Goal: Transaction & Acquisition: Purchase product/service

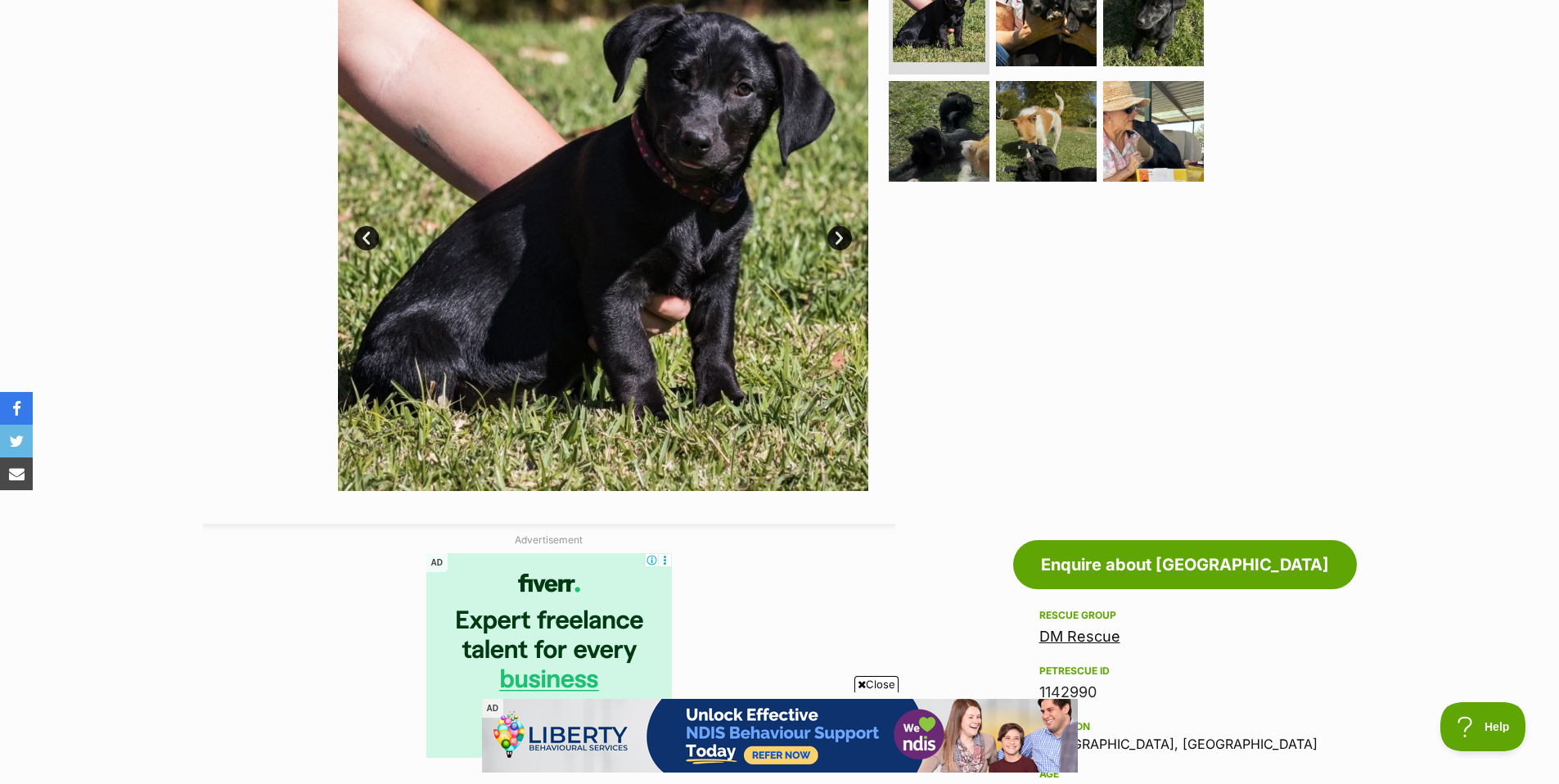
scroll to position [491, 0]
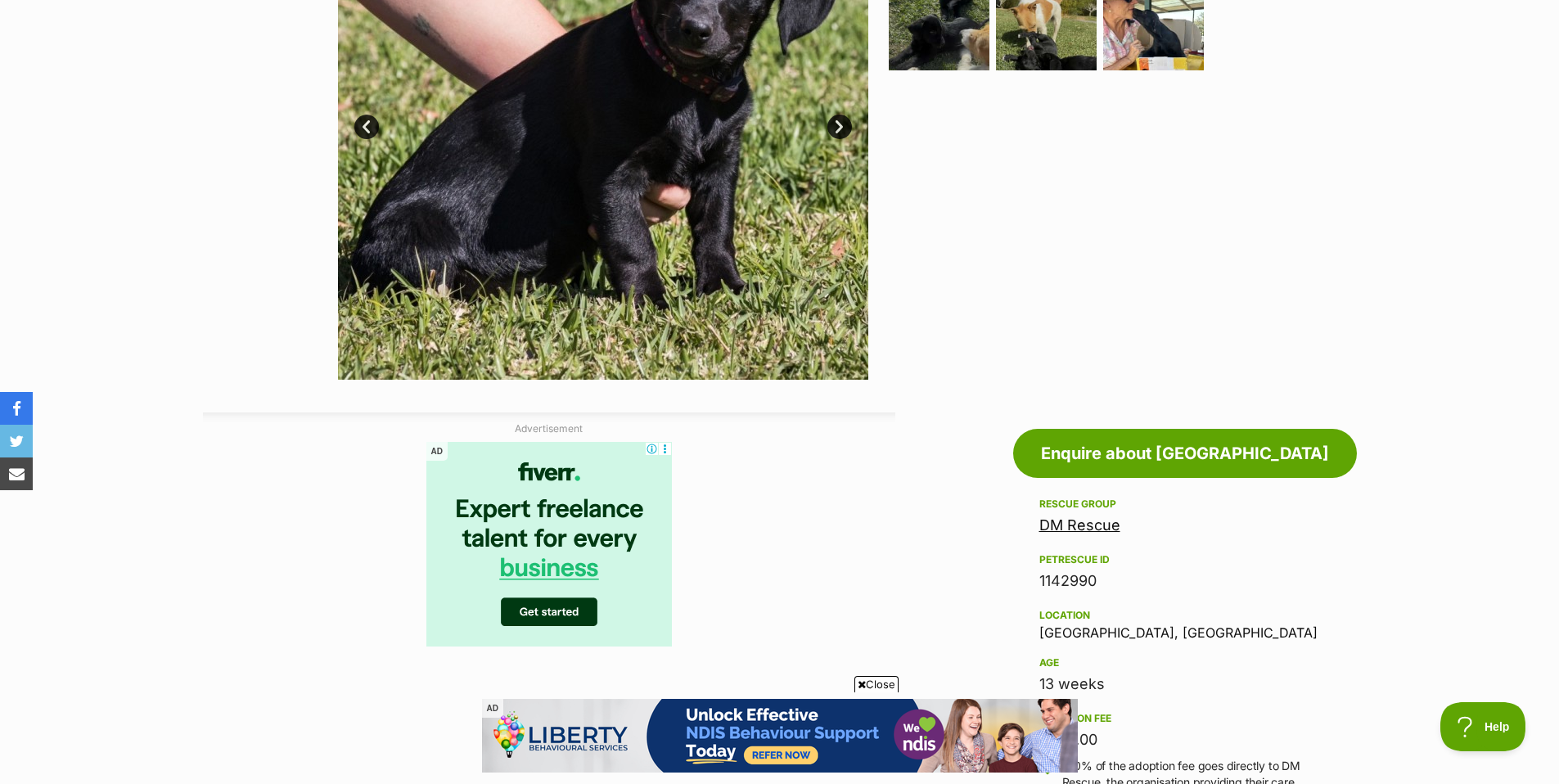
click at [1084, 528] on link "DM Rescue" at bounding box center [1080, 525] width 81 height 18
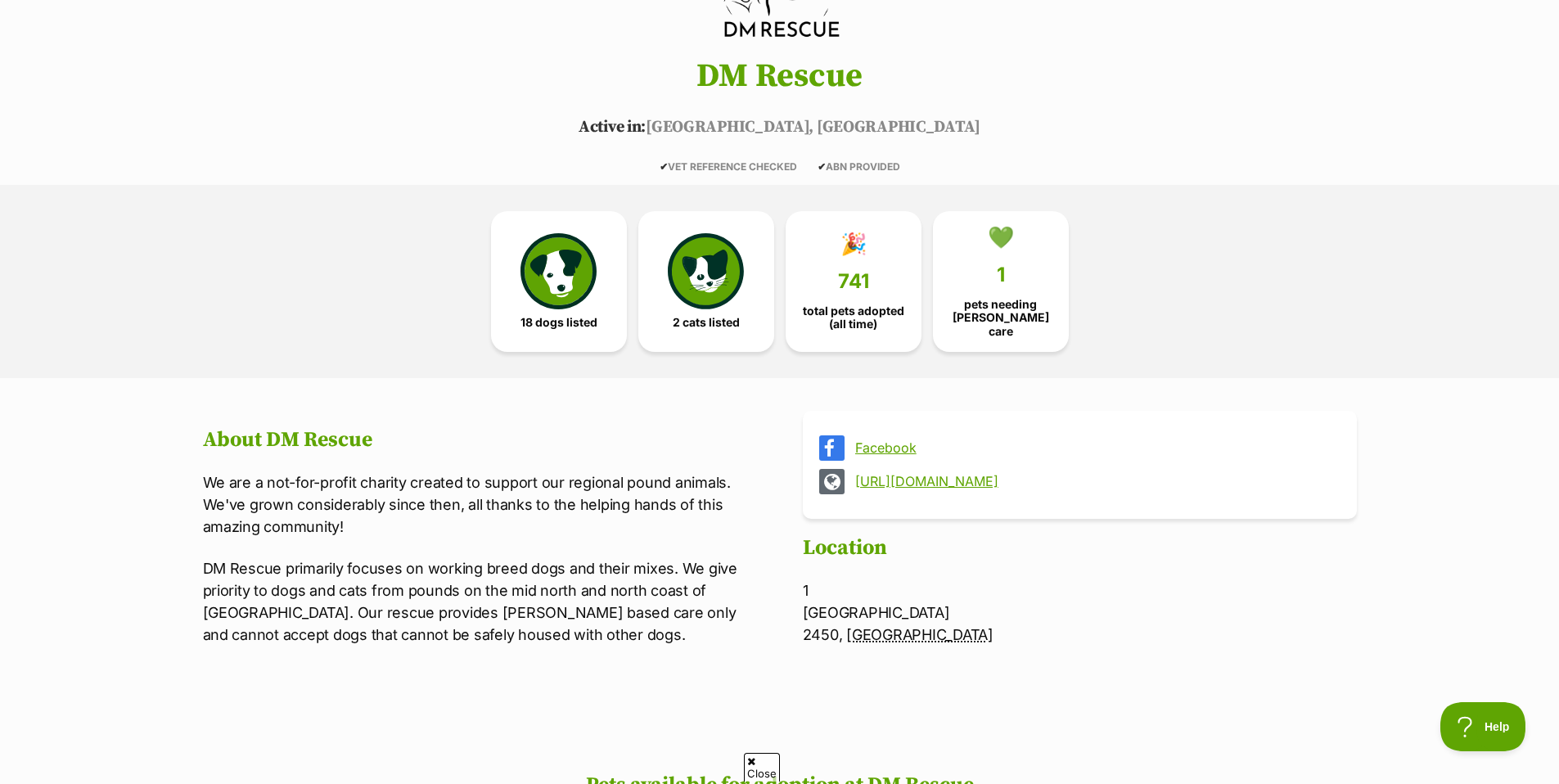
scroll to position [294, 0]
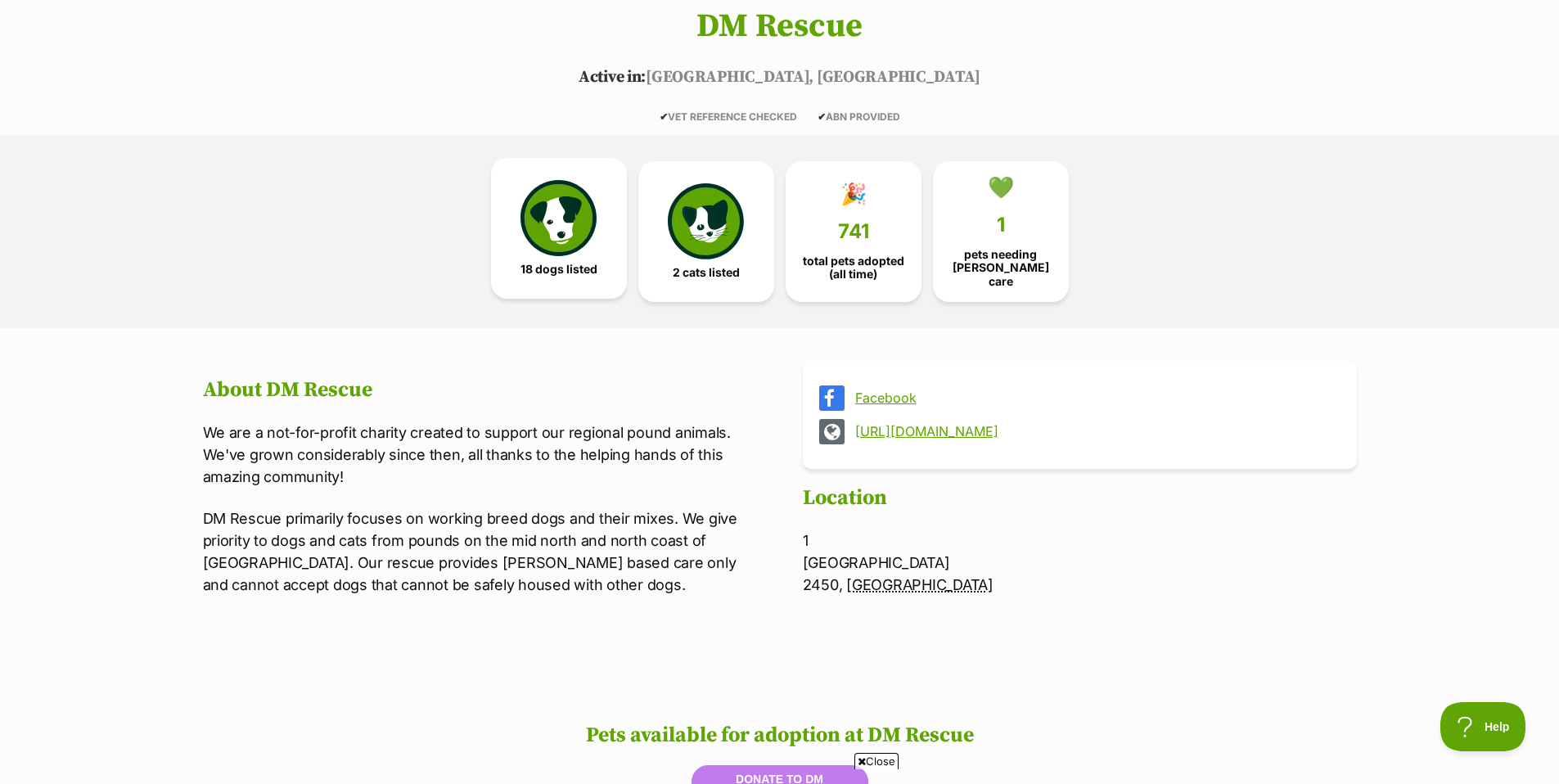
click at [560, 226] on img at bounding box center [557, 217] width 75 height 75
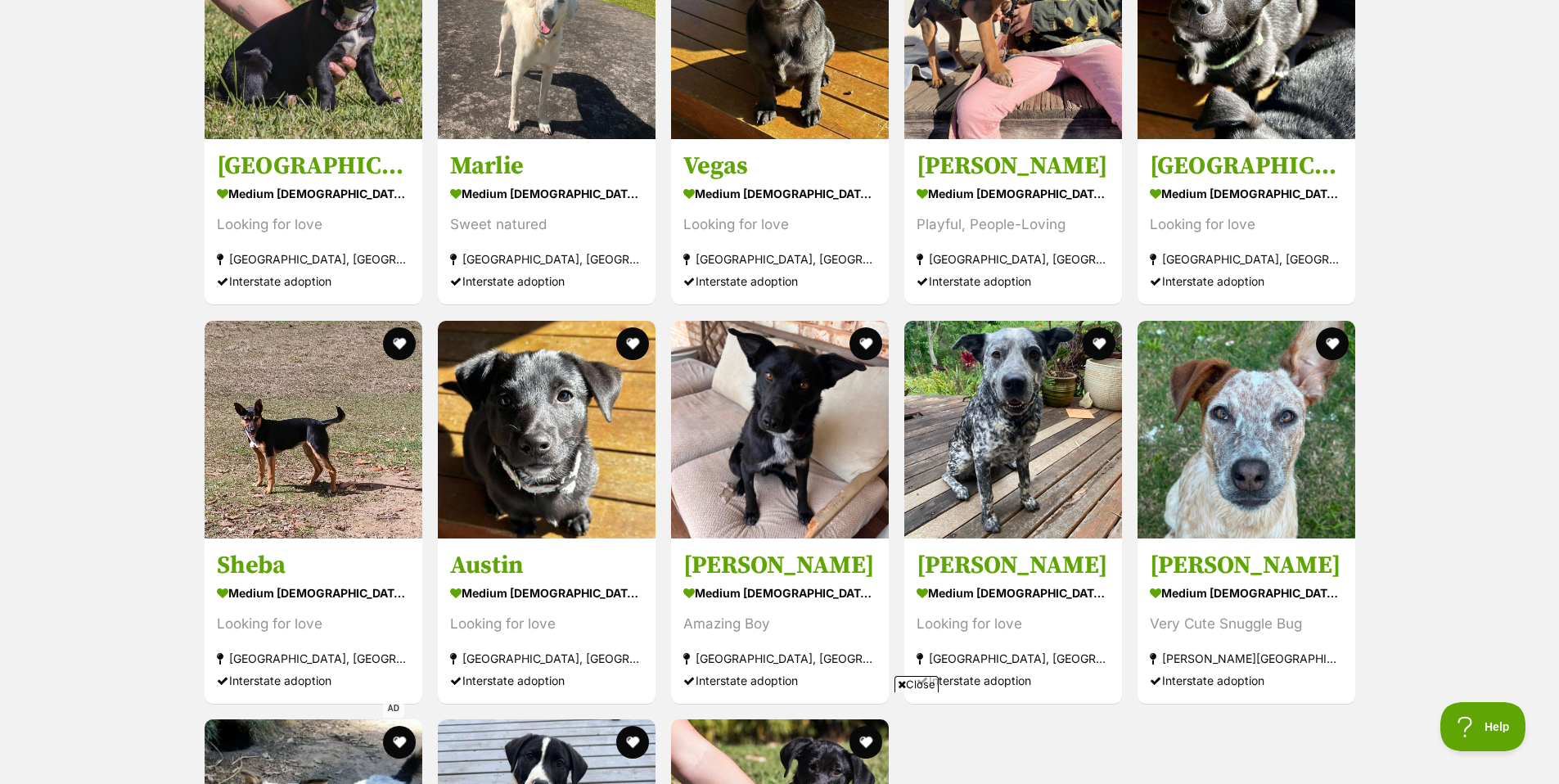
scroll to position [1502, 0]
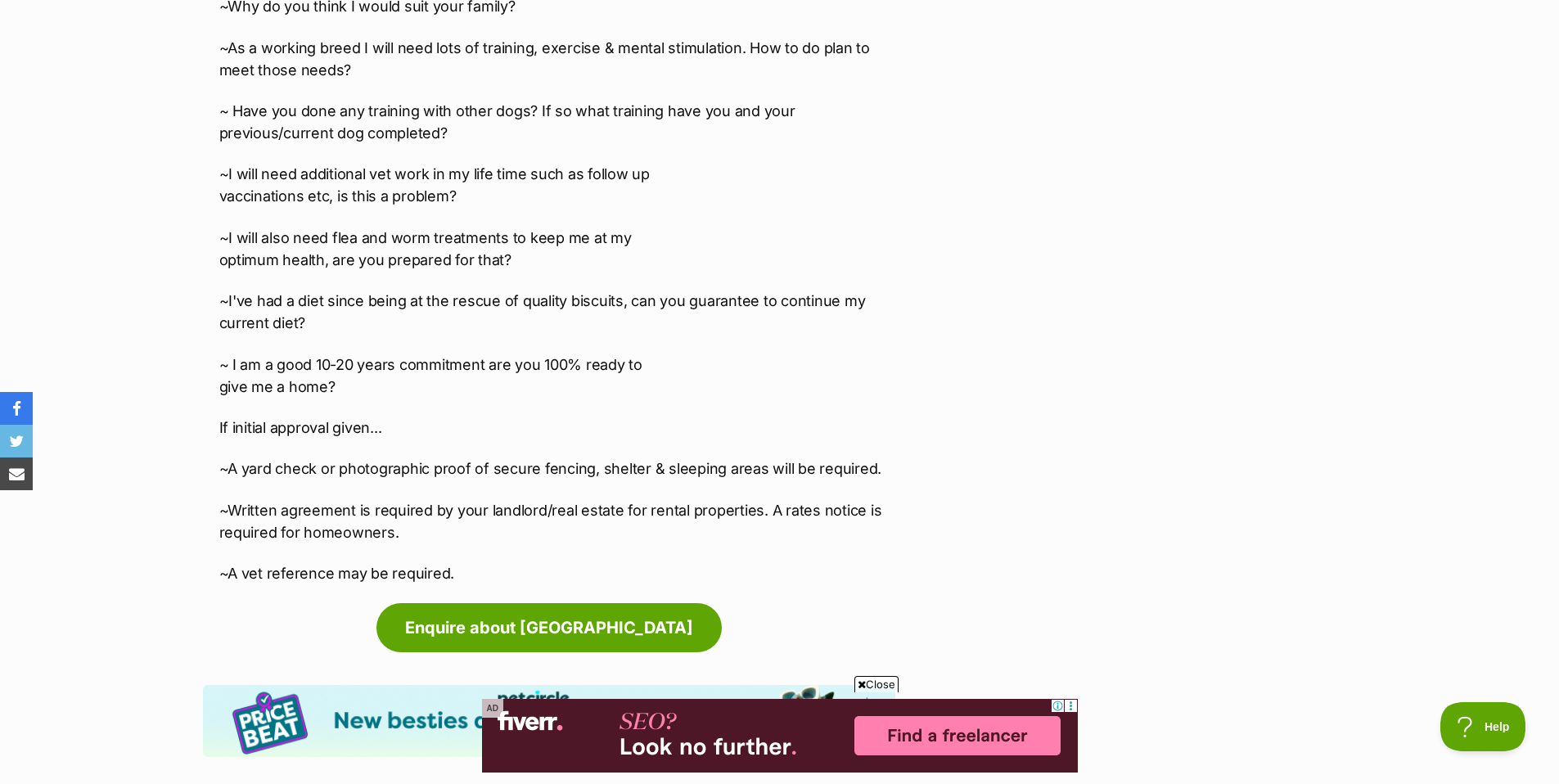
scroll to position [2953, 0]
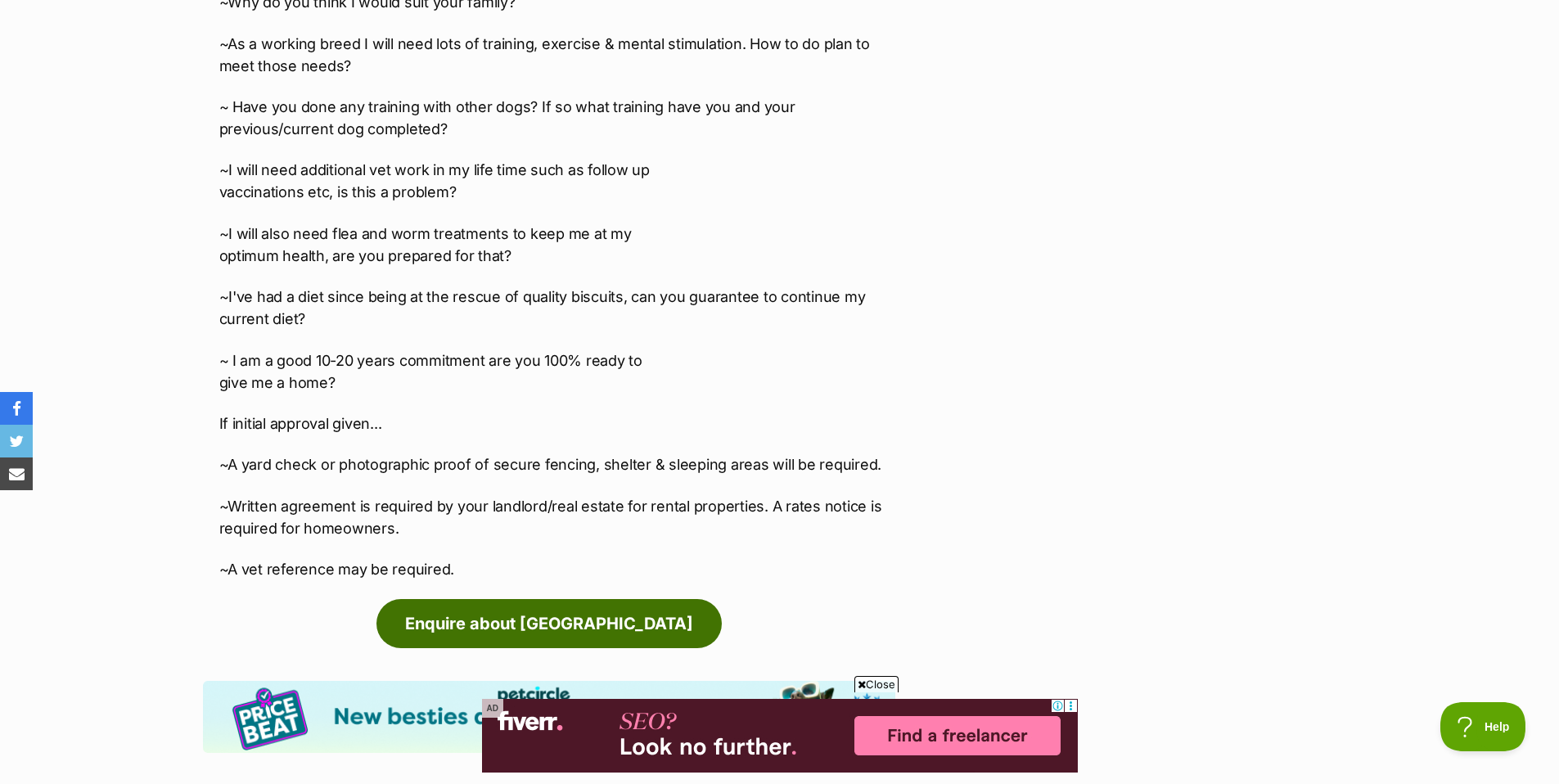
click at [511, 599] on link "Enquire about [GEOGRAPHIC_DATA]" at bounding box center [549, 623] width 345 height 49
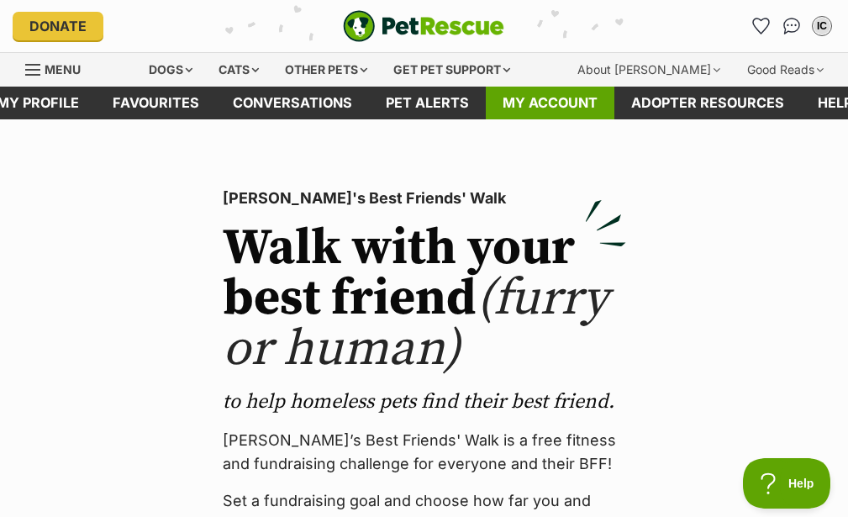
click at [573, 103] on link "My account" at bounding box center [550, 103] width 129 height 33
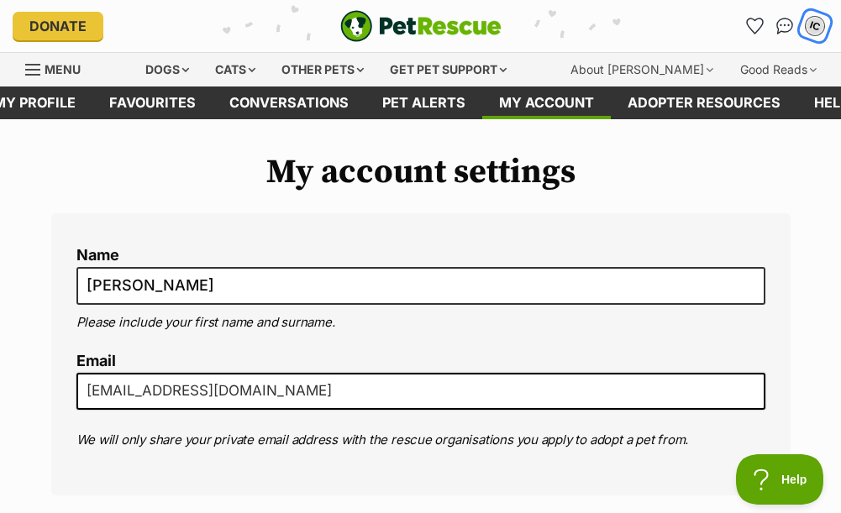
click at [811, 25] on div "IC" at bounding box center [815, 26] width 22 height 22
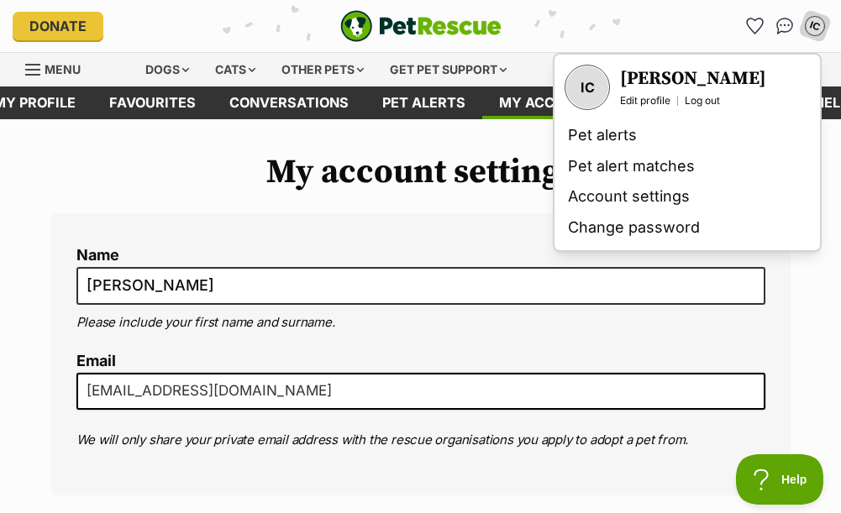
click at [671, 26] on div "IC My account IC Ian Cornford Edit profile Log out Pet alerts Pet alert matches…" at bounding box center [692, 26] width 272 height 27
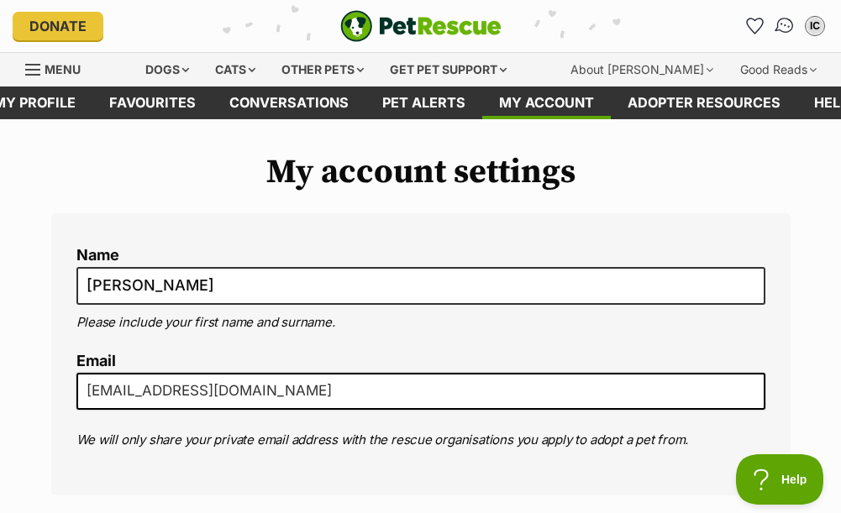
click at [786, 28] on img "Conversations" at bounding box center [785, 26] width 23 height 22
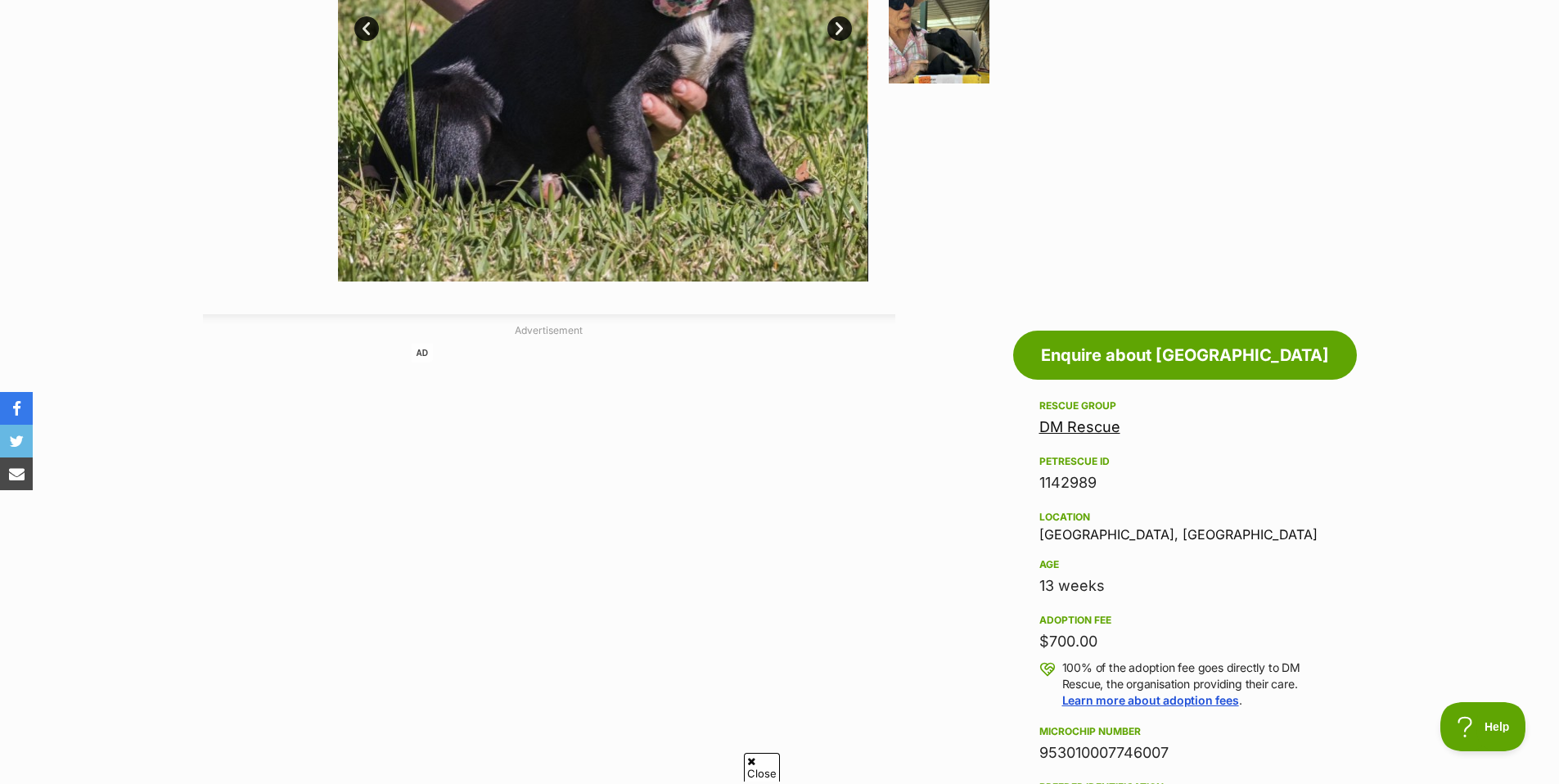
drag, startPoint x: 1036, startPoint y: 481, endPoint x: 1088, endPoint y: 494, distance: 53.6
drag, startPoint x: 901, startPoint y: 494, endPoint x: 914, endPoint y: 486, distance: 15.3
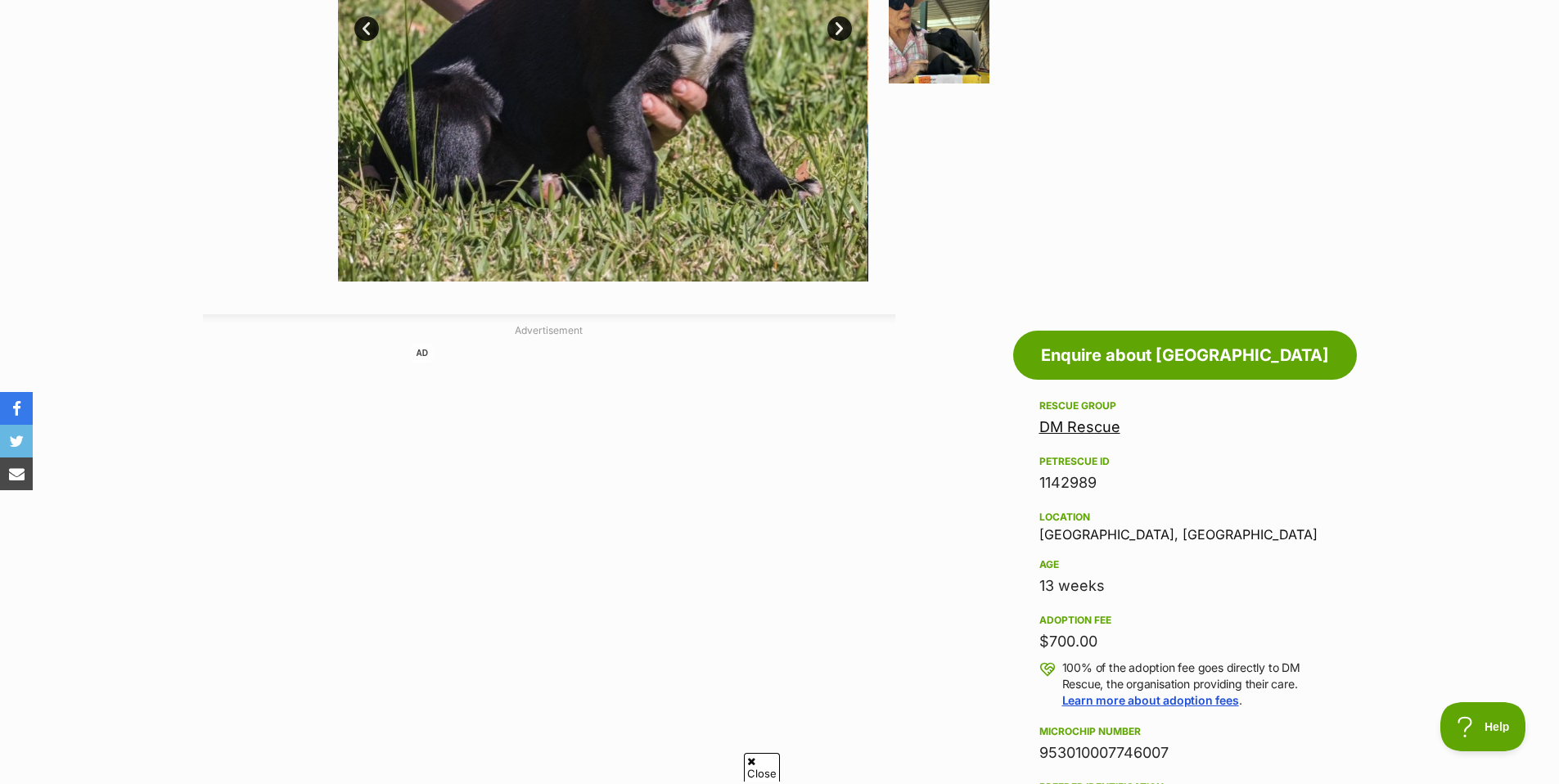
drag, startPoint x: 1031, startPoint y: 458, endPoint x: 1098, endPoint y: 487, distance: 73.0
copy div "PetRescue ID 1142989"
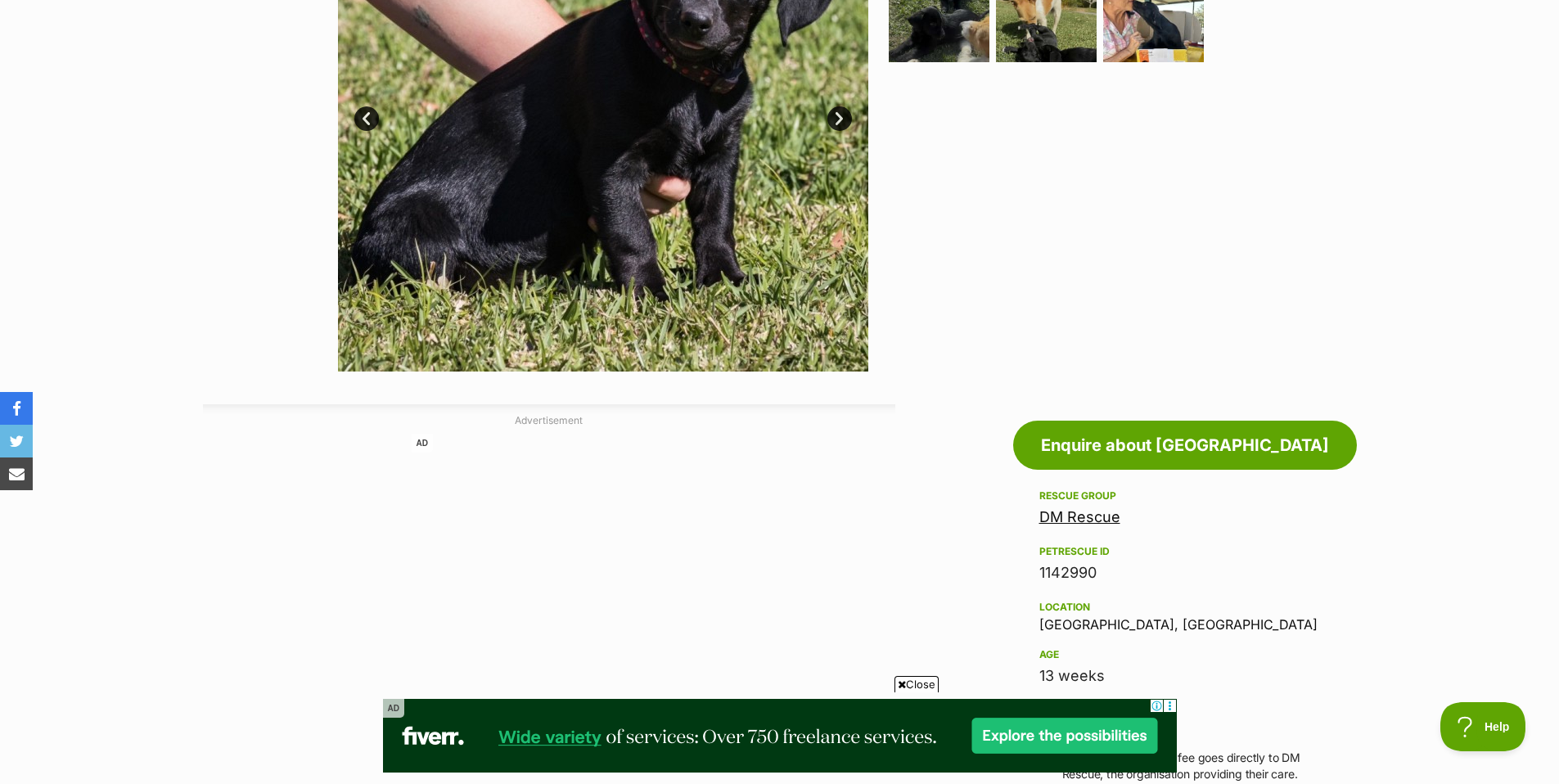
click at [1122, 547] on div "PetRescue ID" at bounding box center [1185, 550] width 291 height 13
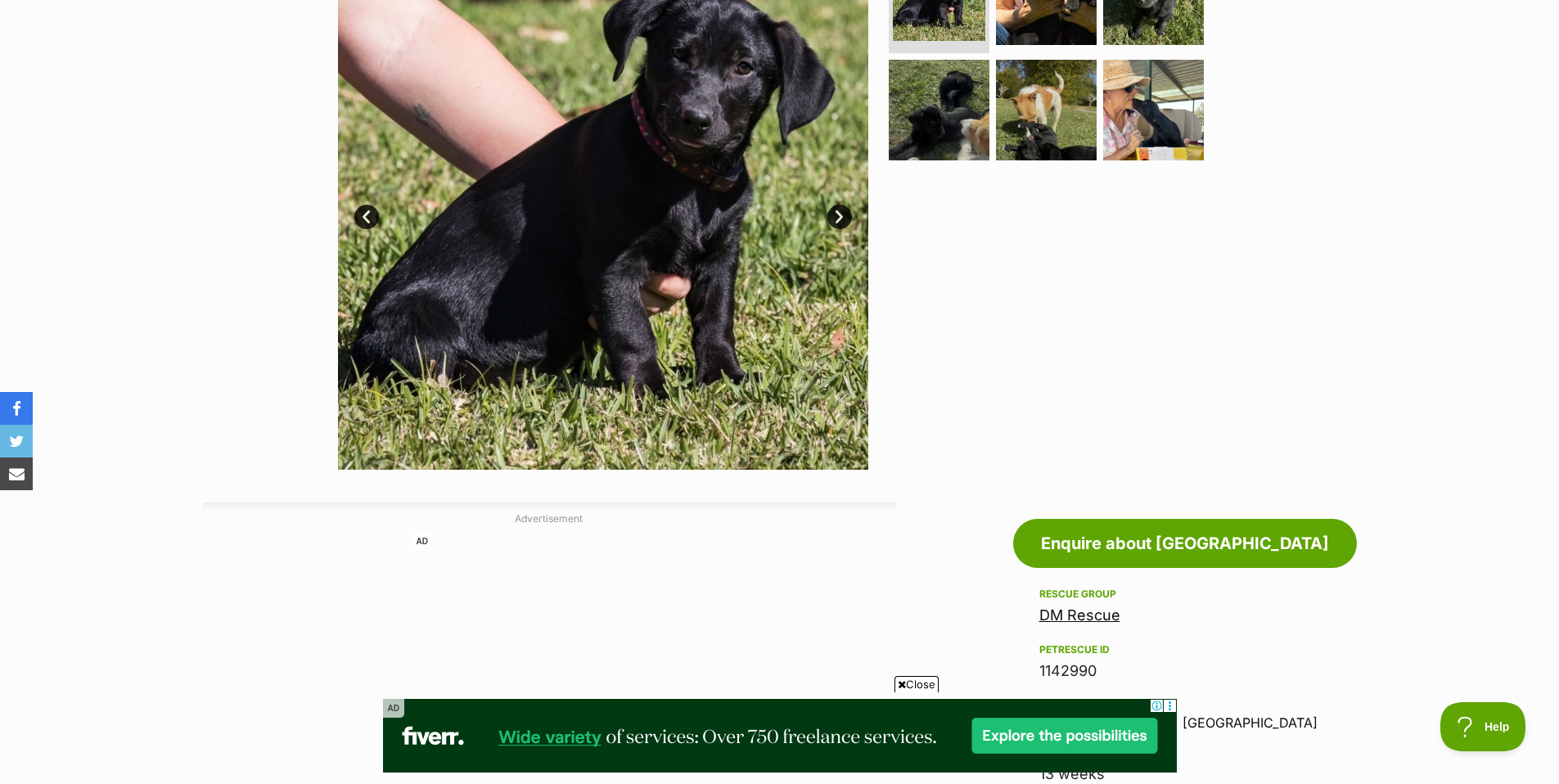
scroll to position [597, 0]
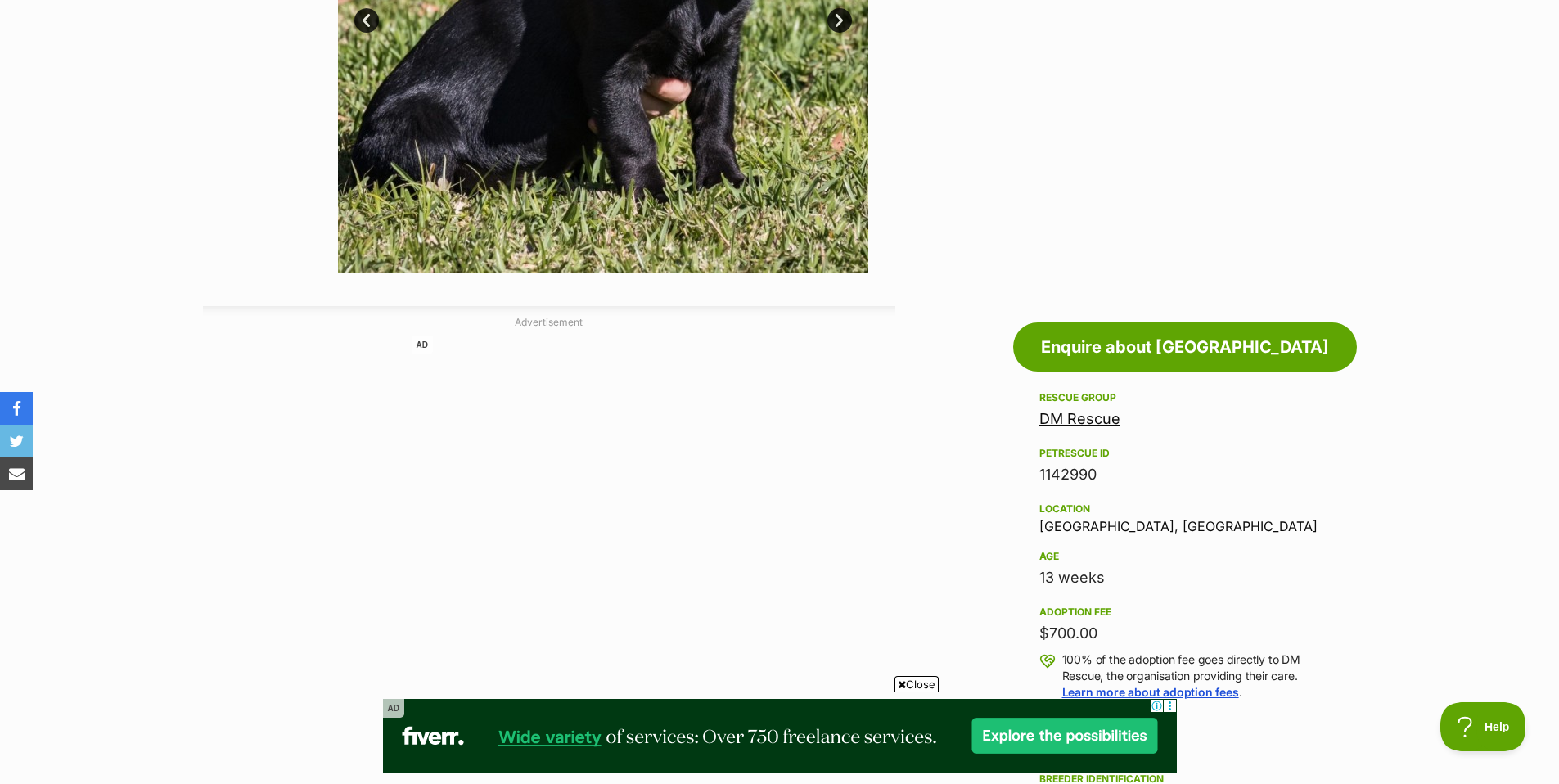
drag, startPoint x: 1031, startPoint y: 448, endPoint x: 1101, endPoint y: 482, distance: 77.8
copy div "PetRescue ID 1142990"
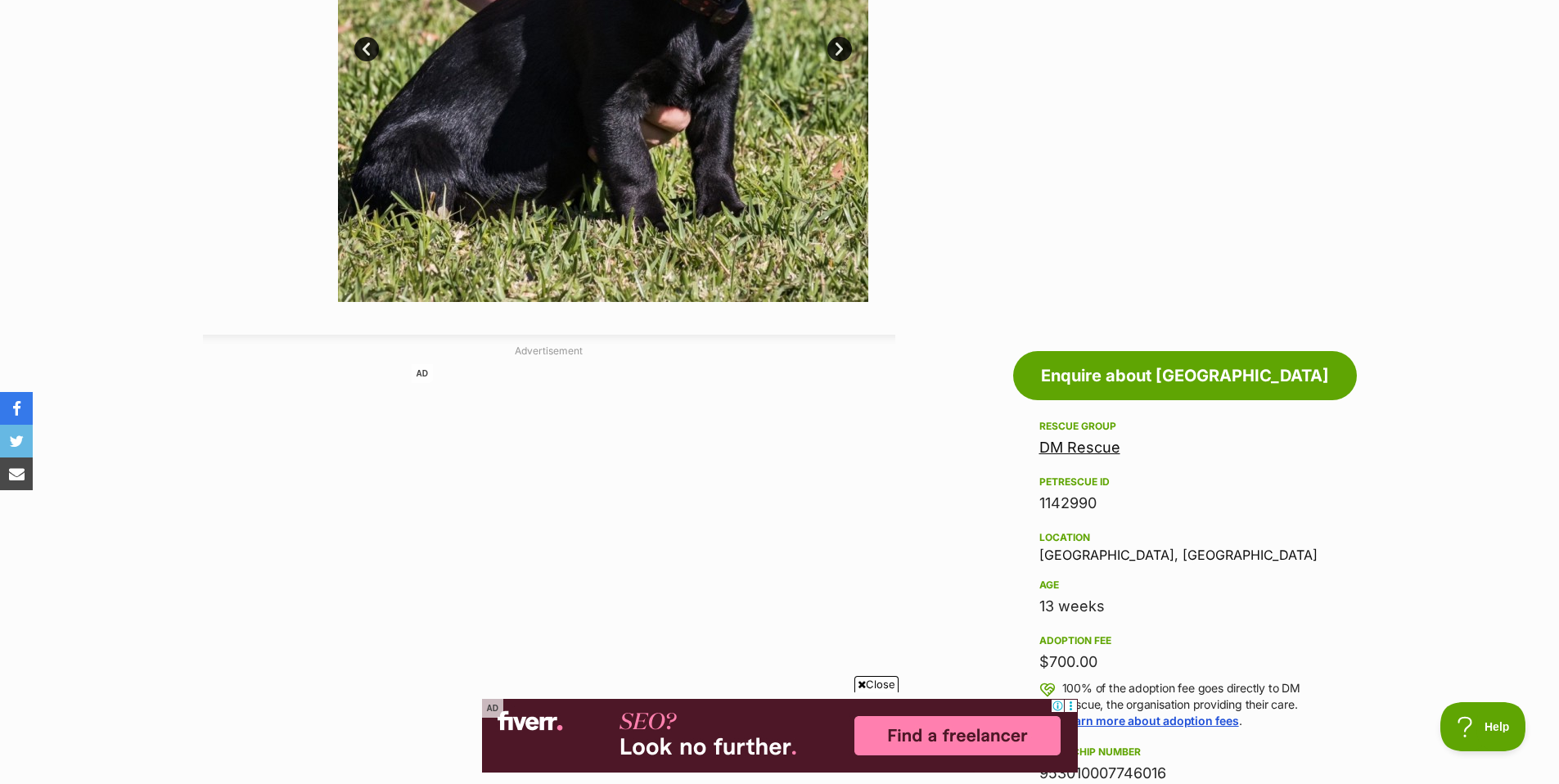
scroll to position [589, 0]
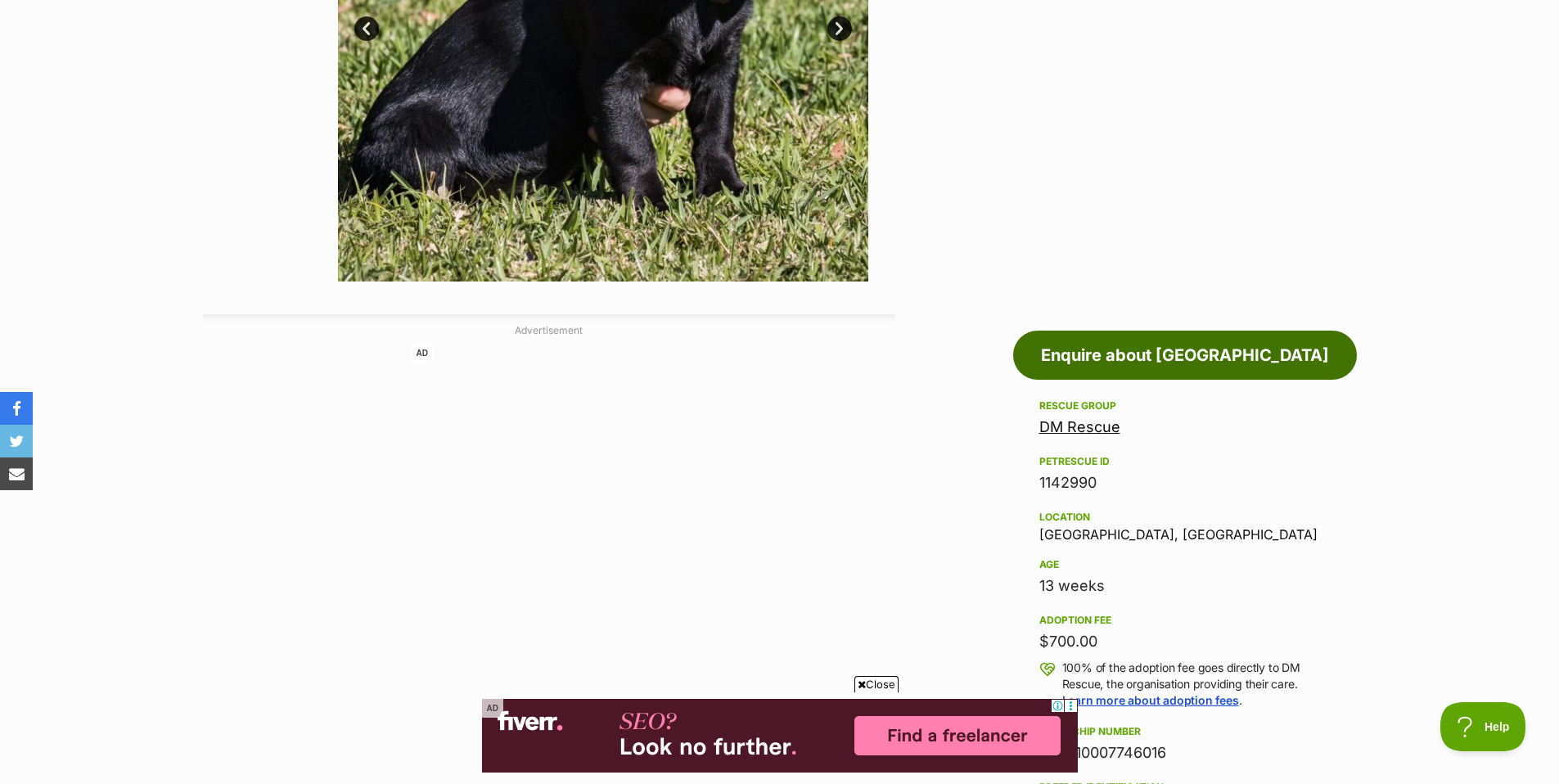
click at [1122, 364] on link "Enquire about Paris" at bounding box center [1185, 355] width 344 height 49
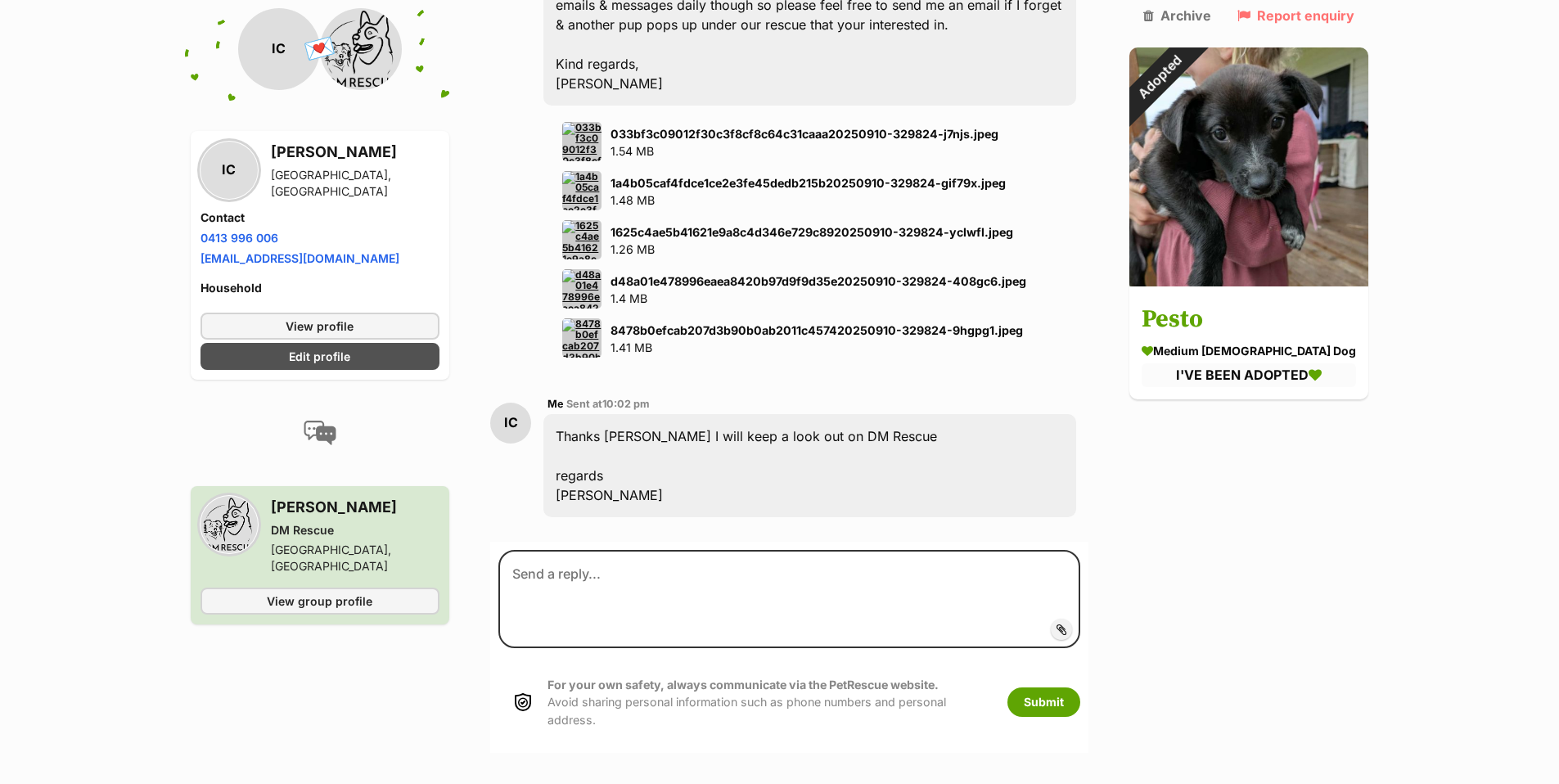
scroll to position [4081, 0]
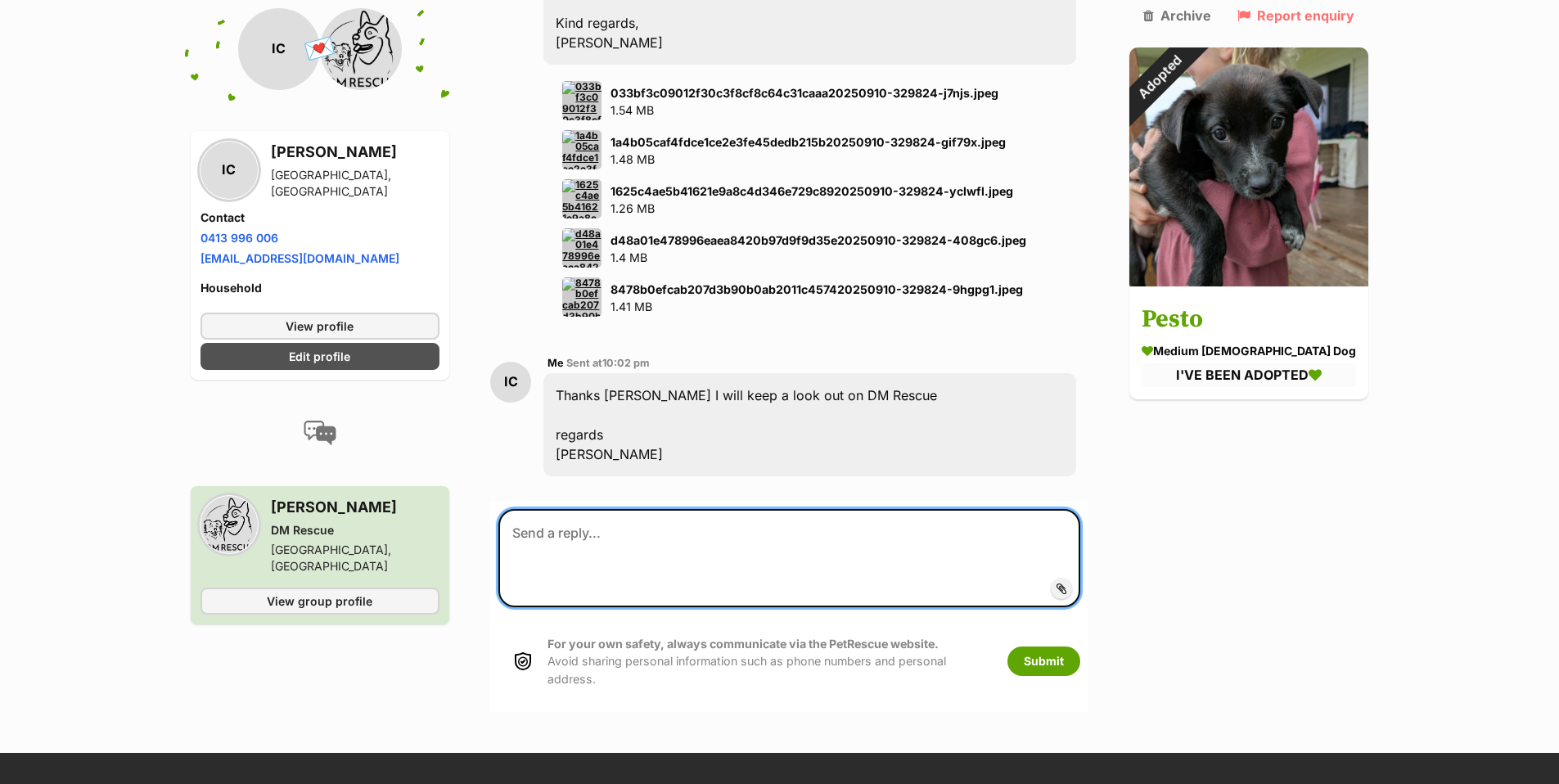
click at [538, 512] on textarea at bounding box center [789, 557] width 582 height 98
paste textarea "PetRescue ID 1142990"
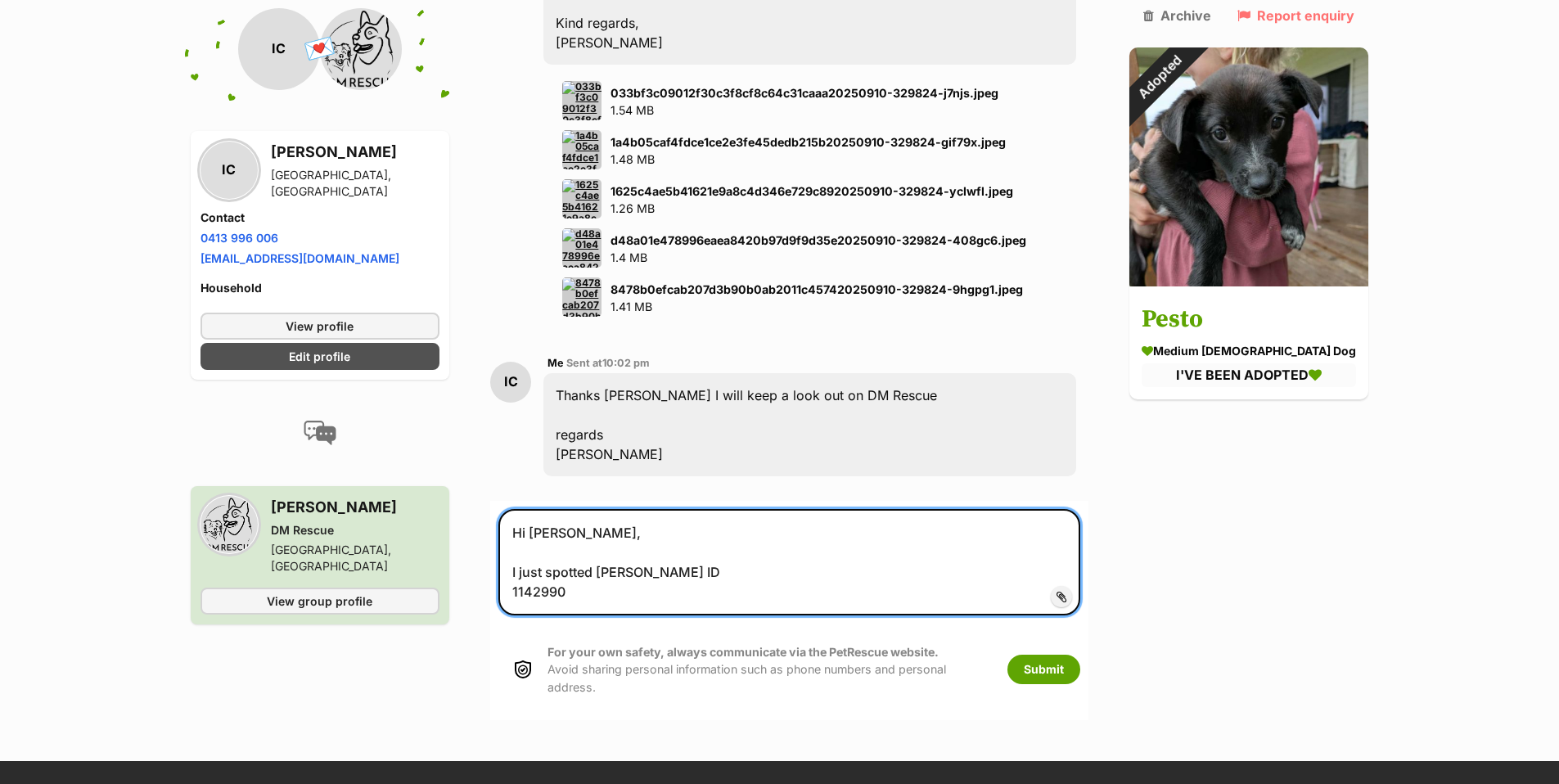
click at [747, 549] on textarea "Hi [PERSON_NAME], I just spotted [PERSON_NAME] ID 1142990" at bounding box center [789, 561] width 582 height 106
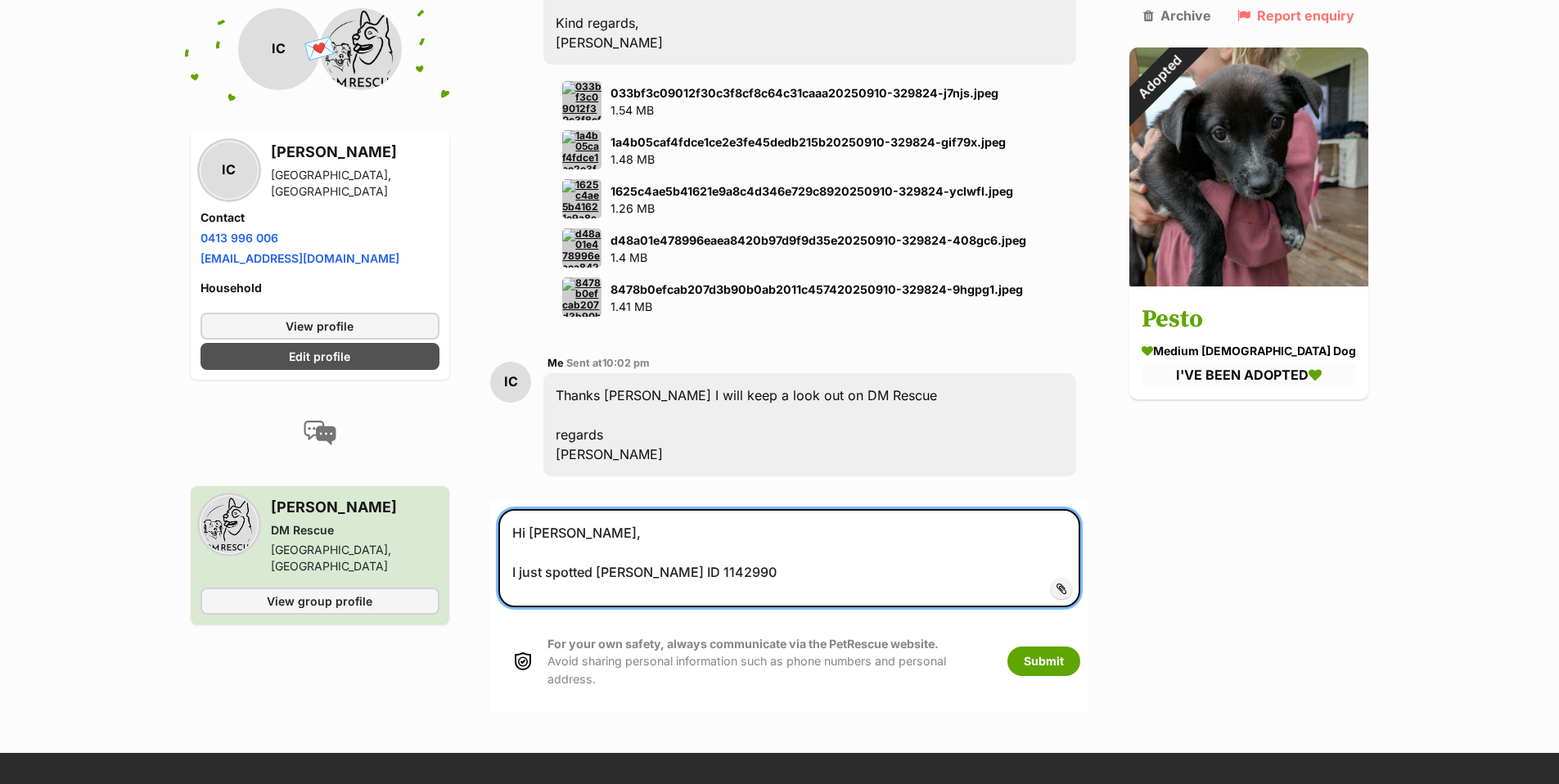
click at [610, 573] on textarea "Hi Ellie, I just spotted Parris PetRescue ID 1142990" at bounding box center [789, 557] width 582 height 98
click at [627, 545] on textarea "Hi Ellie, I just spotted Parris PetRescue ID 1142990" at bounding box center [789, 557] width 582 height 98
click at [671, 514] on textarea "Hi [PERSON_NAME], I just spotted [PERSON_NAME] ID 1142990" at bounding box center [789, 557] width 582 height 98
click at [788, 548] on textarea "Hi [PERSON_NAME], I just spotted [PERSON_NAME] ID 1142990" at bounding box center [789, 557] width 582 height 98
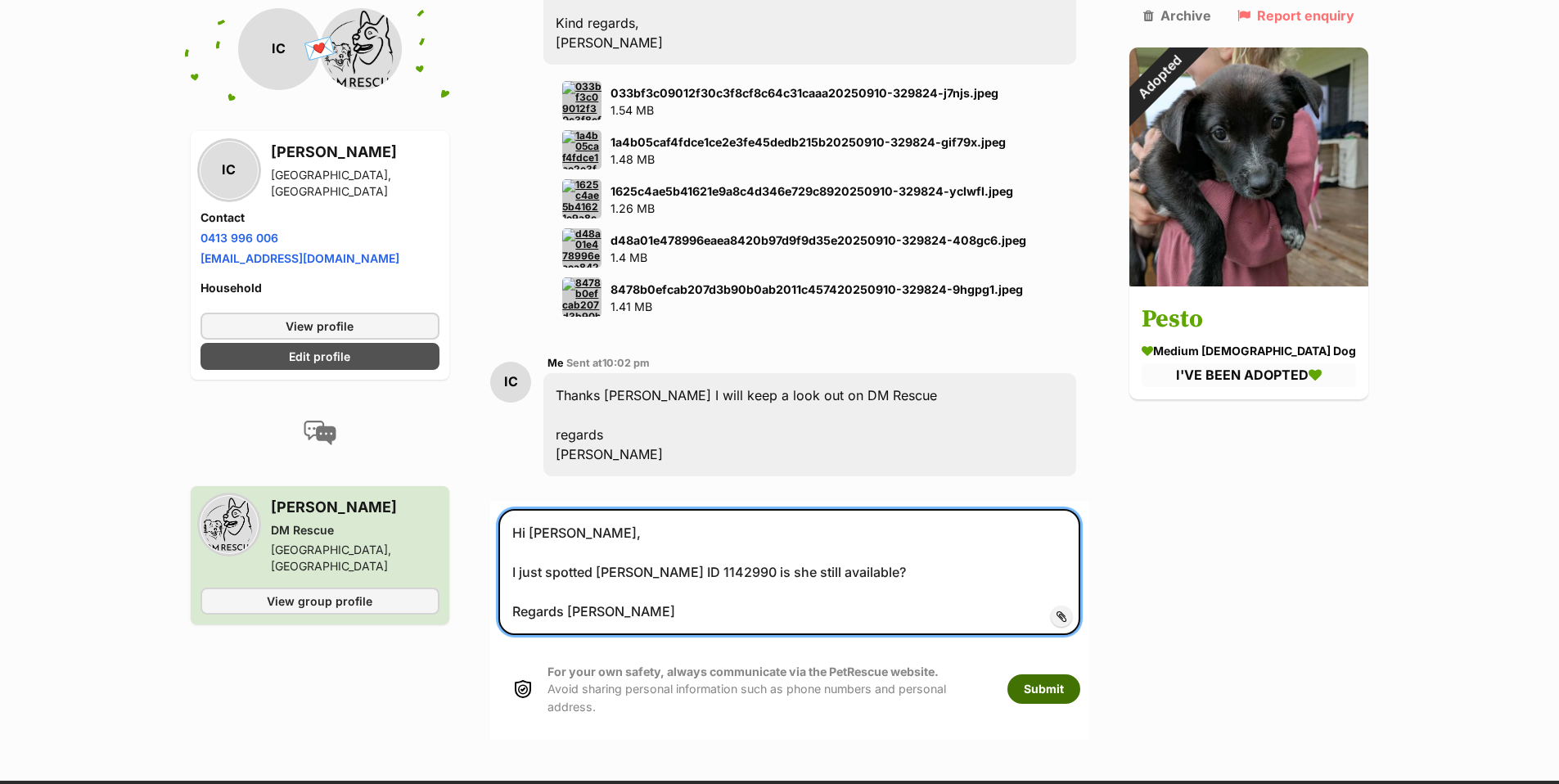
type textarea "Hi Ellie, I just spotted Paris PetRescue ID 1142990 is she still available? Reg…"
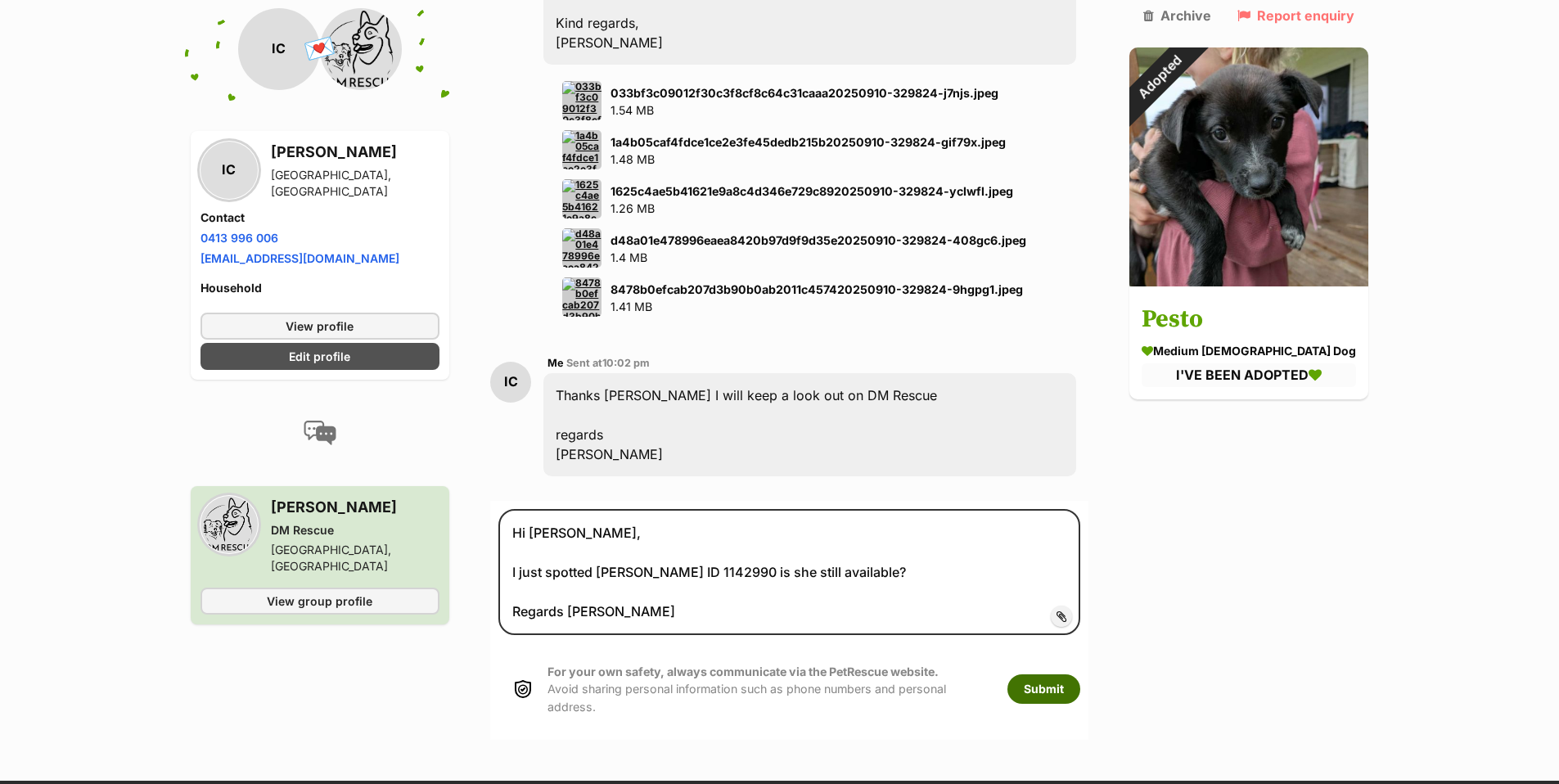
click at [1081, 674] on button "Submit" at bounding box center [1044, 689] width 73 height 29
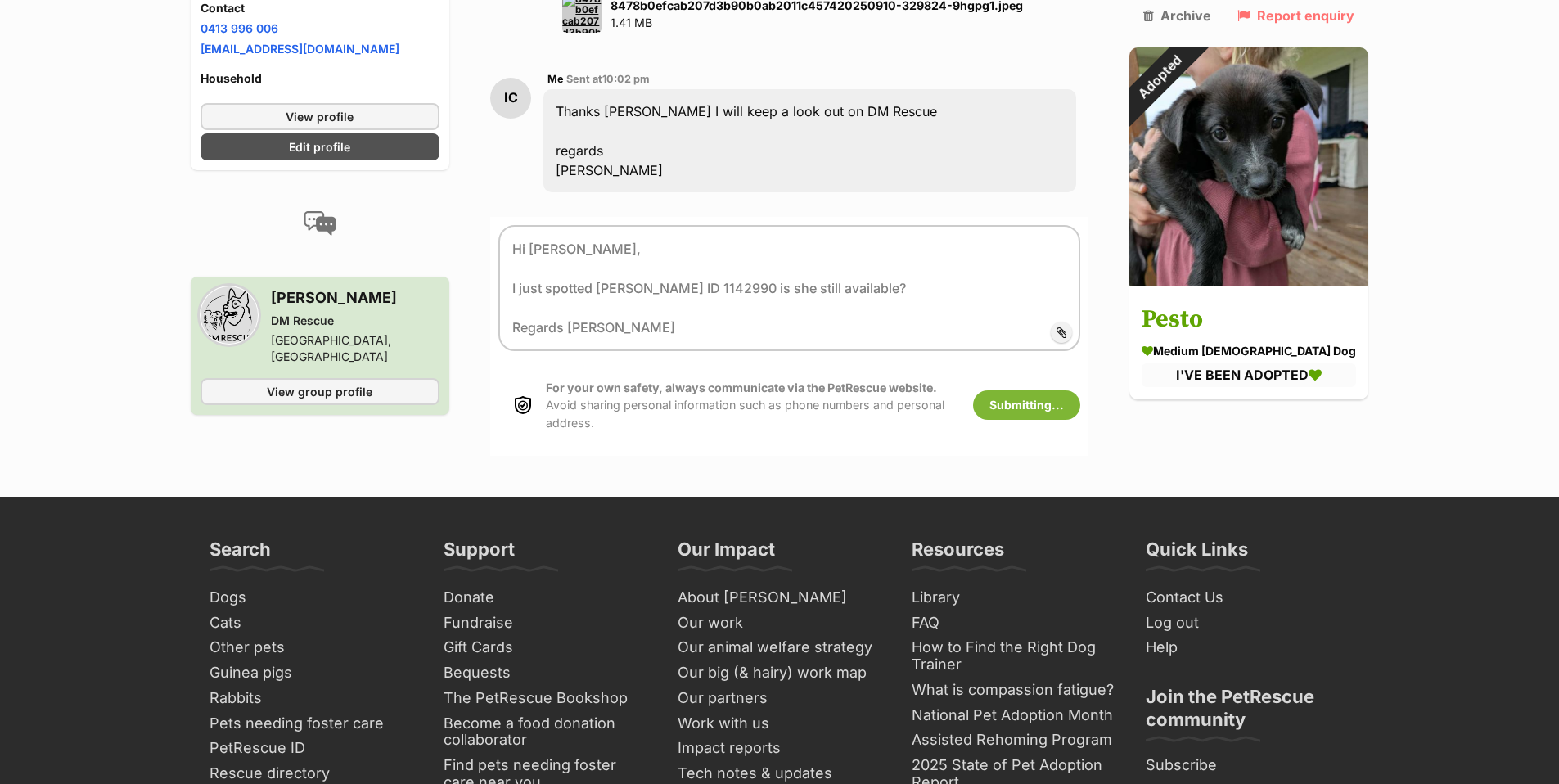
scroll to position [4319, 0]
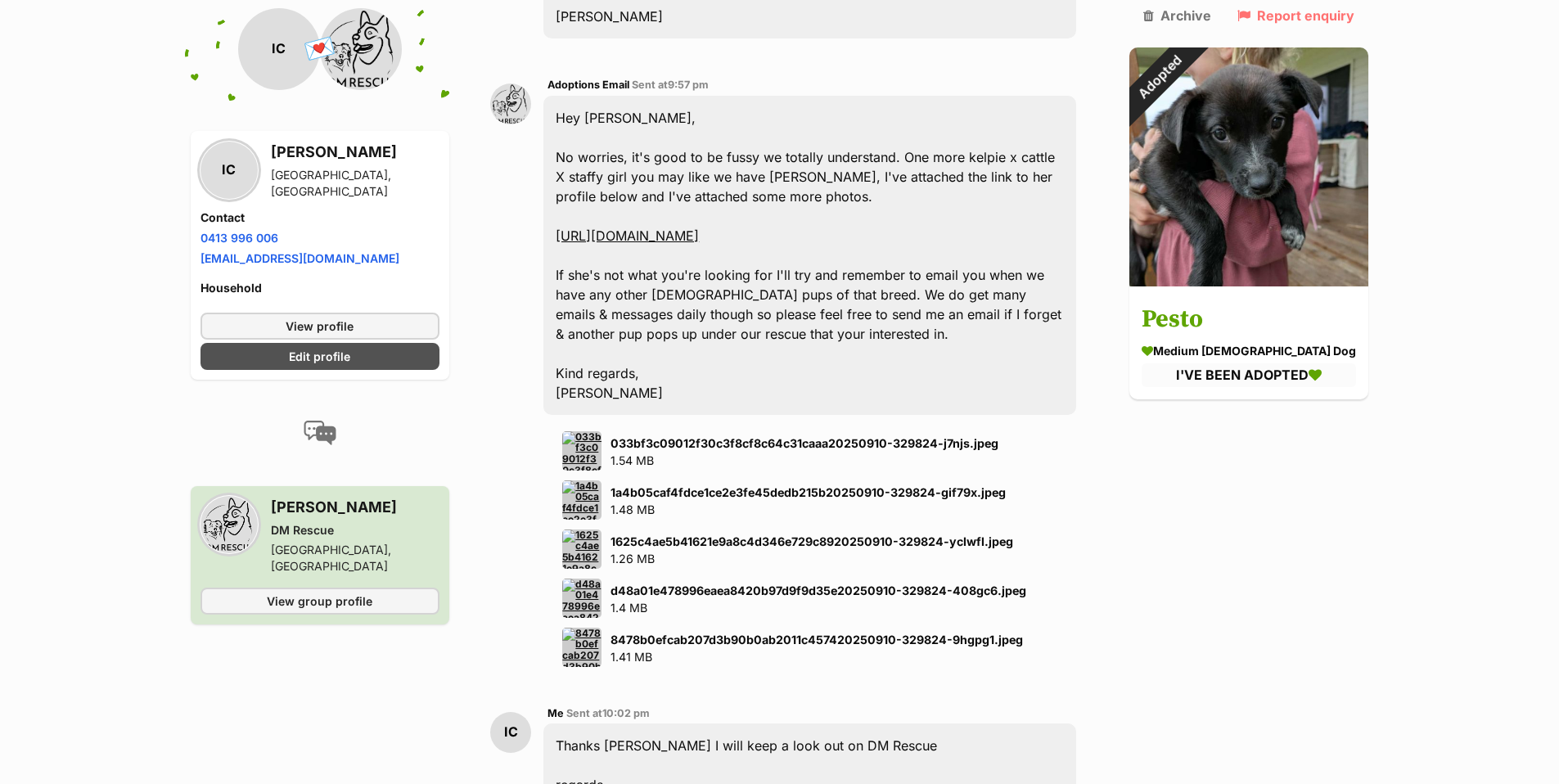
scroll to position [4124, 0]
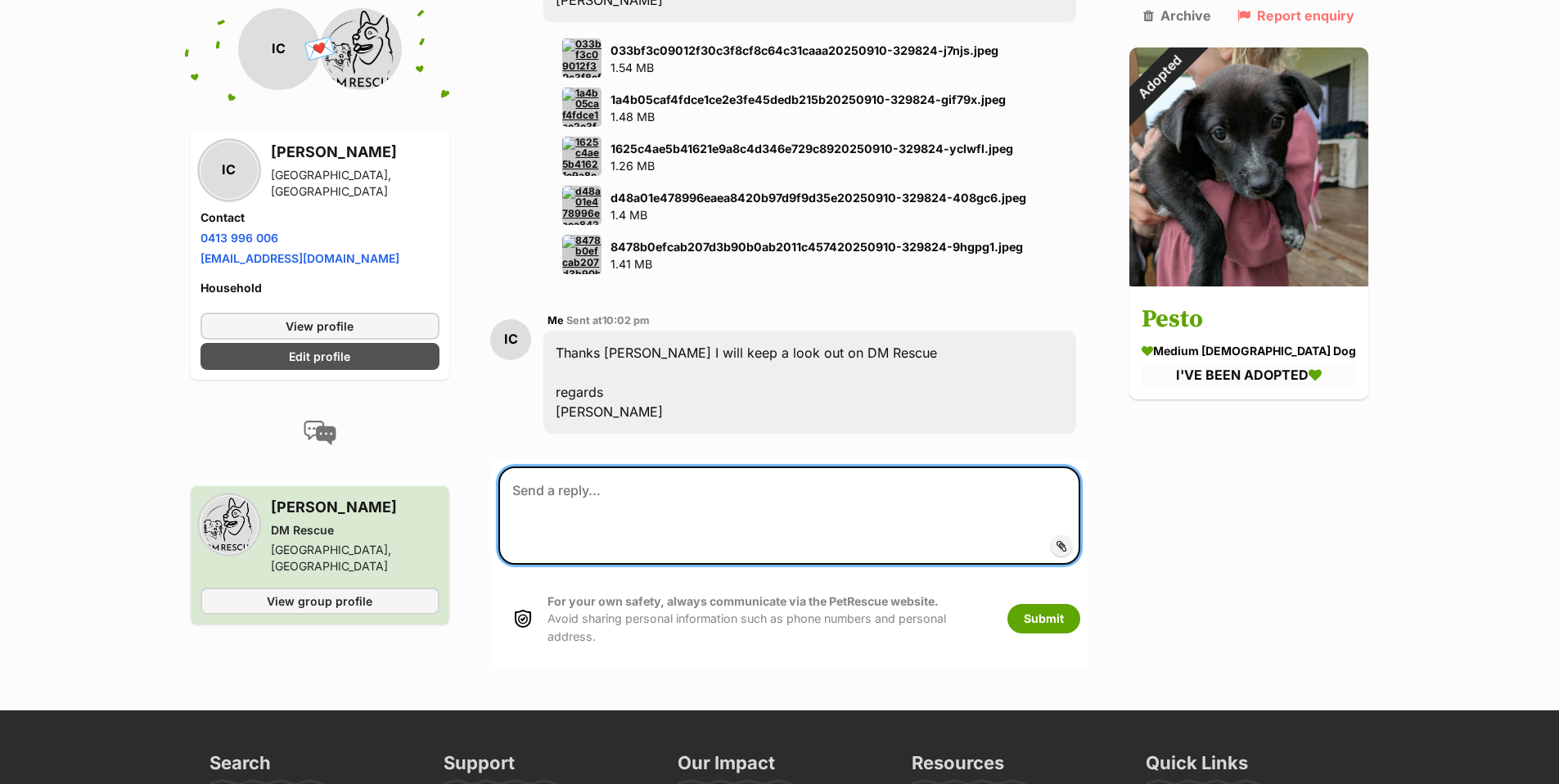
click at [573, 469] on textarea at bounding box center [789, 515] width 582 height 98
paste textarea "PetRescue ID 1142990"
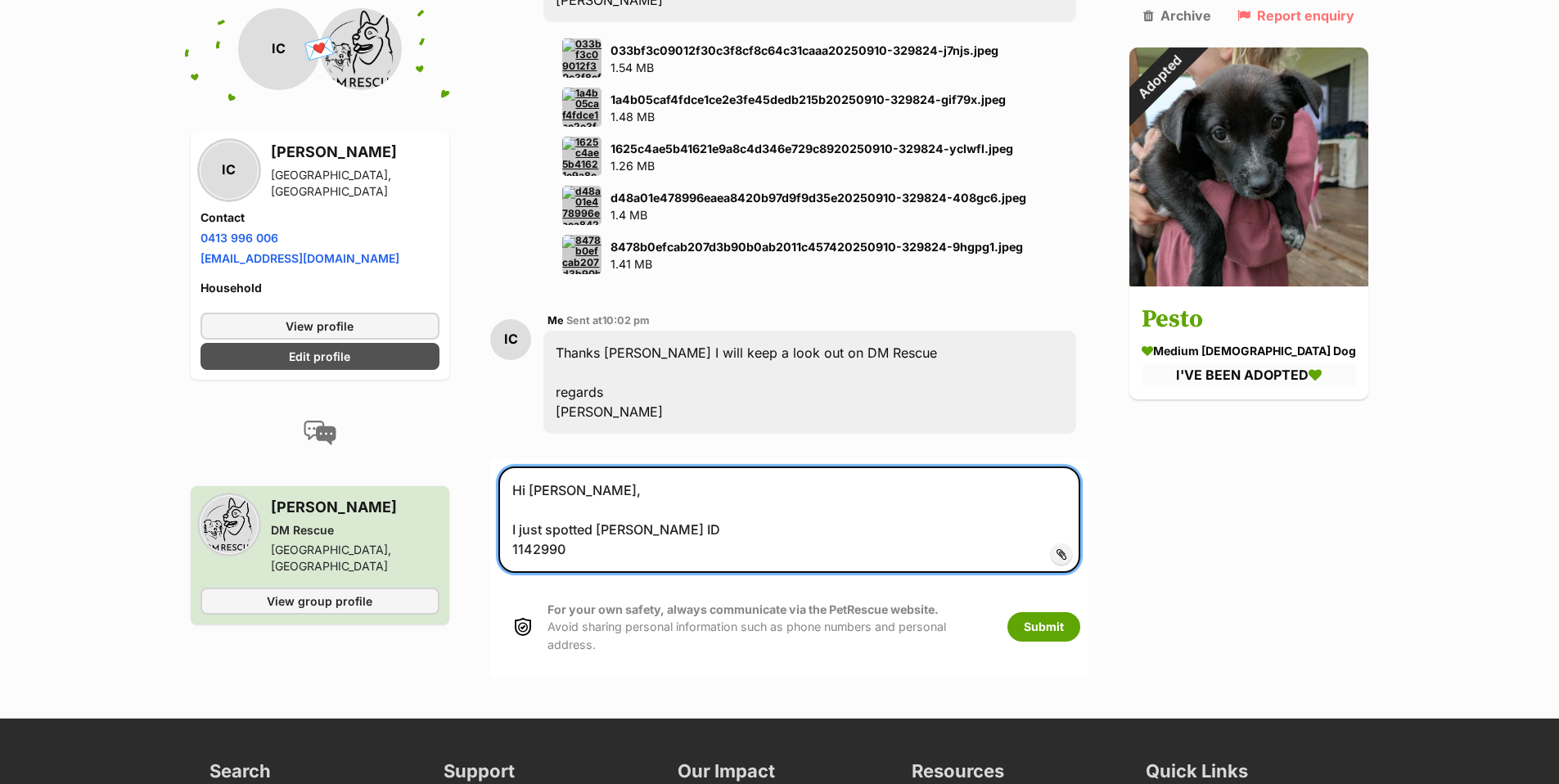
click at [733, 508] on textarea "Hi [PERSON_NAME], I just spotted [PERSON_NAME] ID 1142990" at bounding box center [789, 519] width 582 height 106
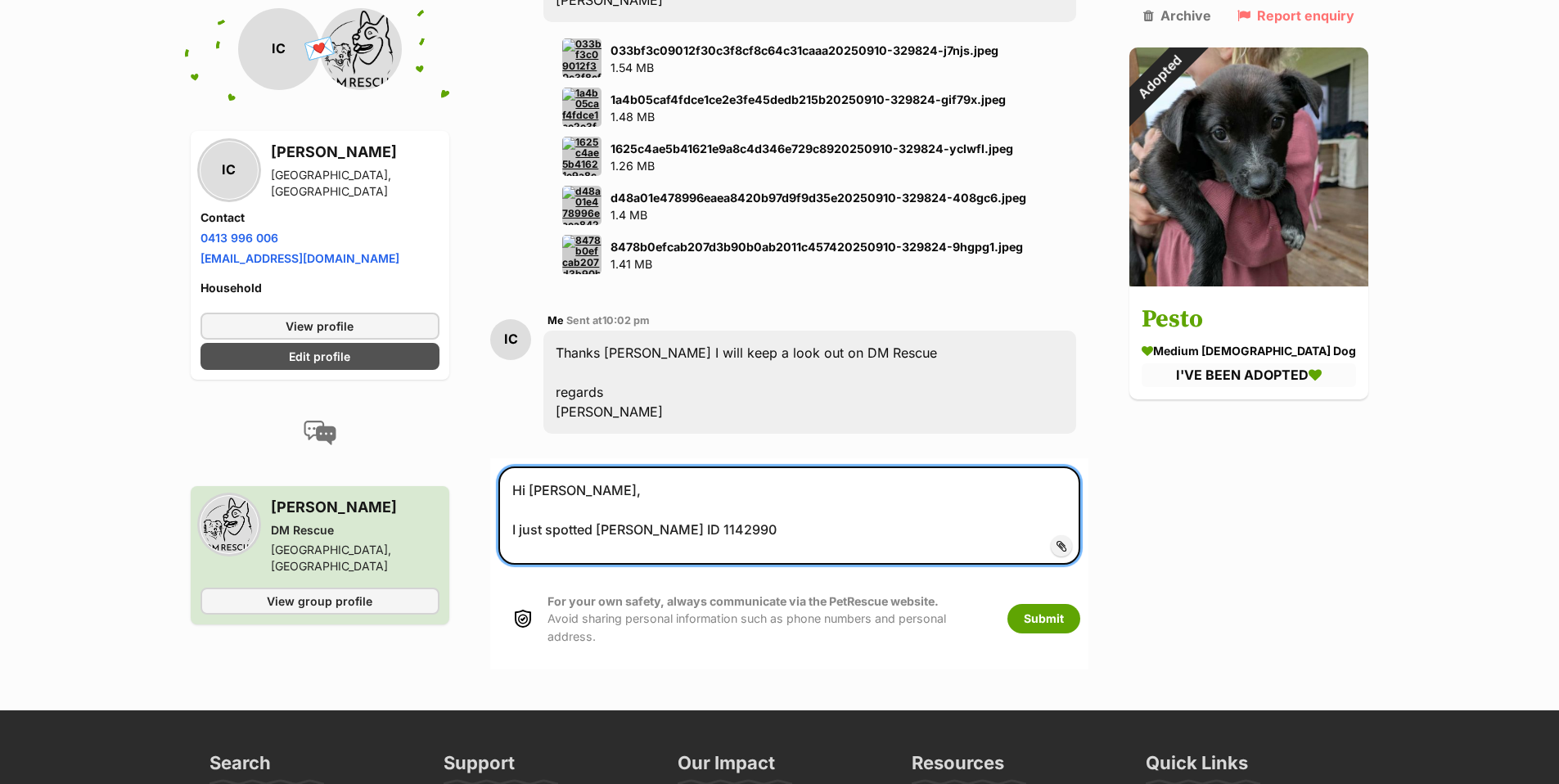
click at [816, 501] on textarea "Hi Ellie, I just spotted Paris PetRescue ID 1142990" at bounding box center [789, 515] width 582 height 98
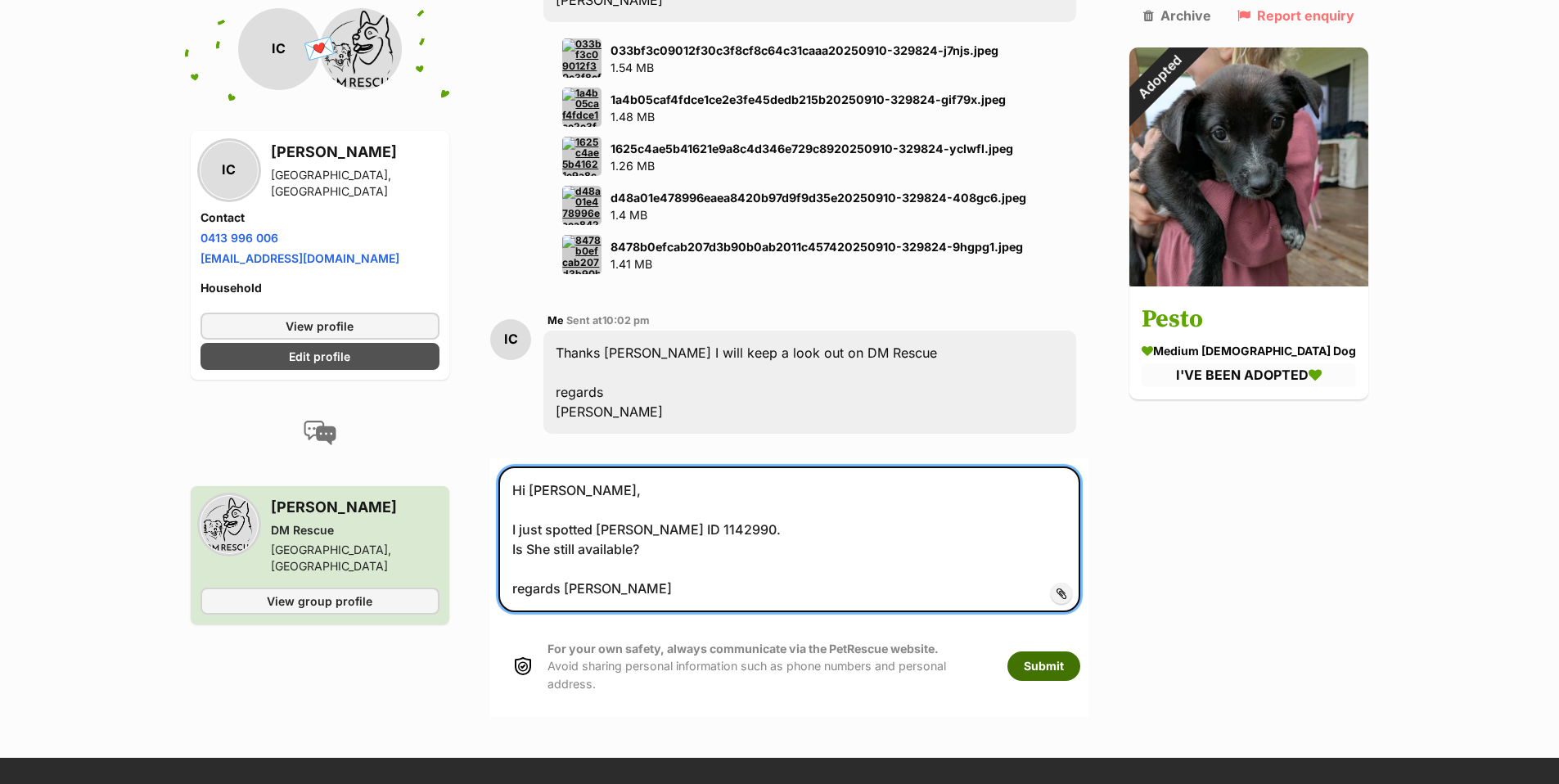
type textarea "Hi Ellie, I just spotted Paris PetRescue ID 1142990. Is She still available? re…"
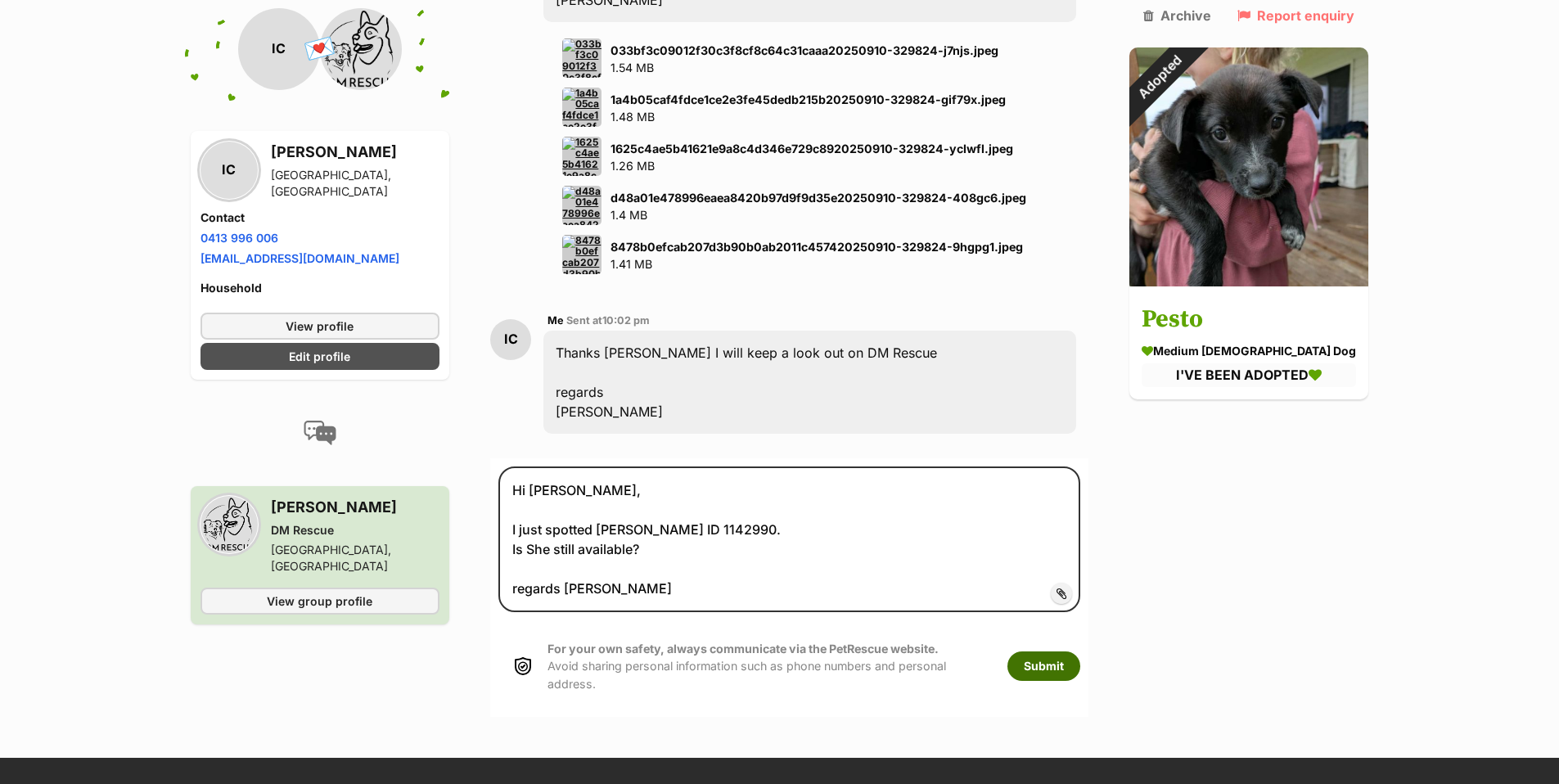
click at [1069, 652] on button "Submit" at bounding box center [1044, 666] width 73 height 29
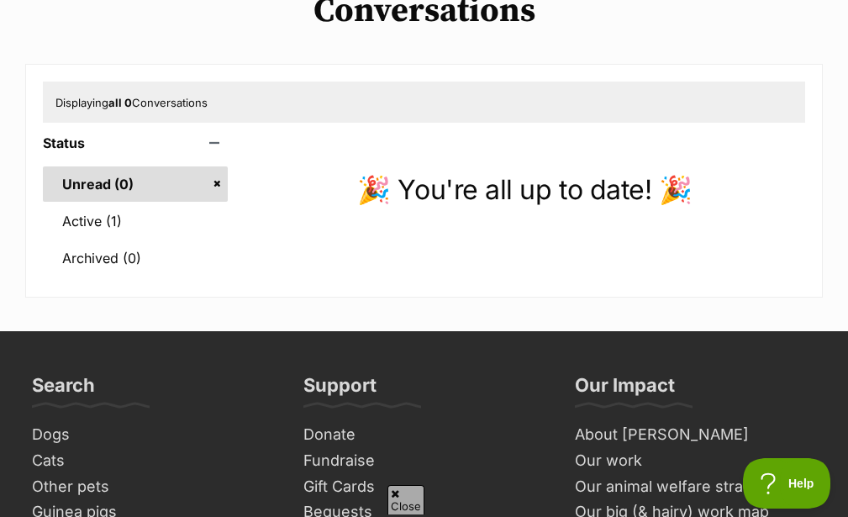
scroll to position [101, 0]
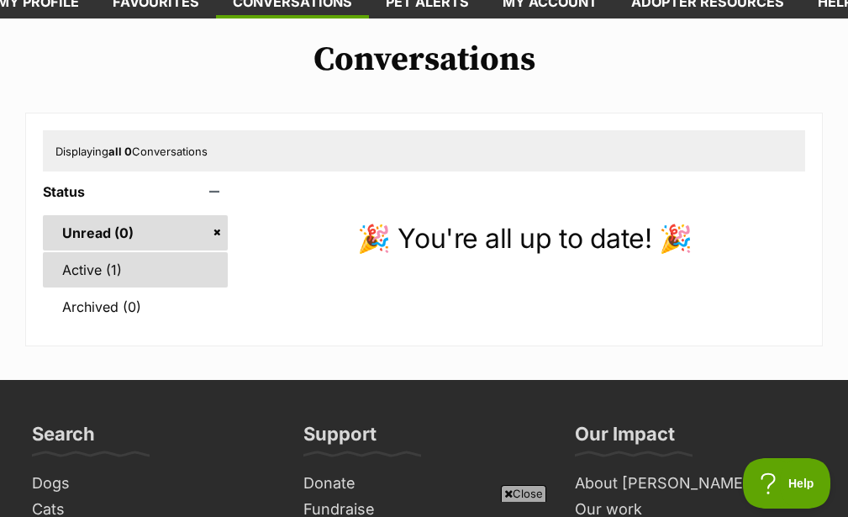
click at [92, 265] on link "Active (1)" at bounding box center [135, 269] width 185 height 35
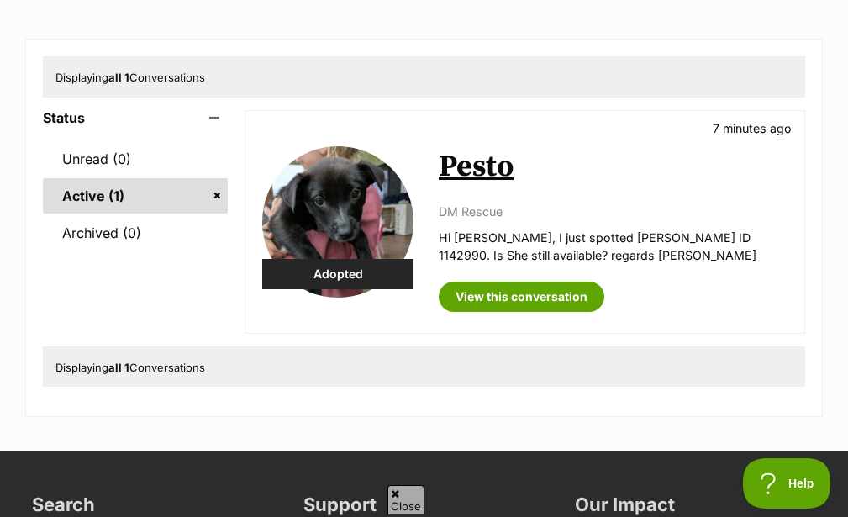
scroll to position [101, 0]
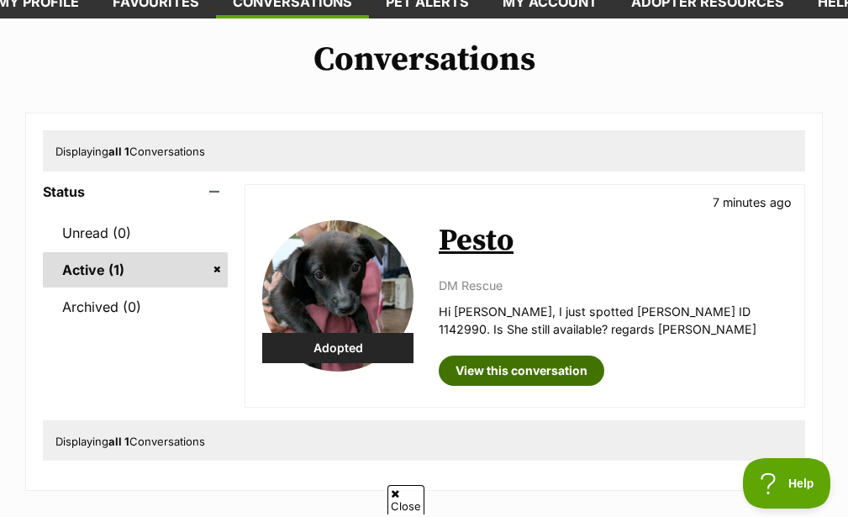
click at [510, 373] on link "View this conversation" at bounding box center [520, 370] width 165 height 30
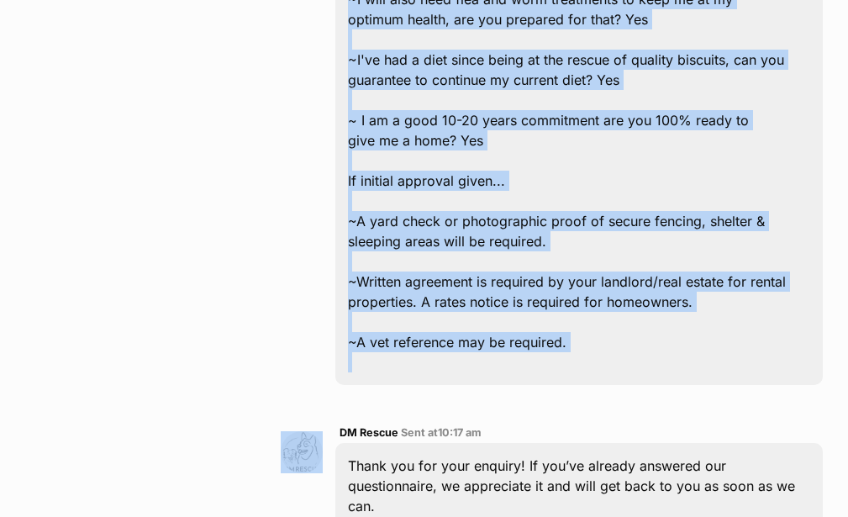
scroll to position [1109, 0]
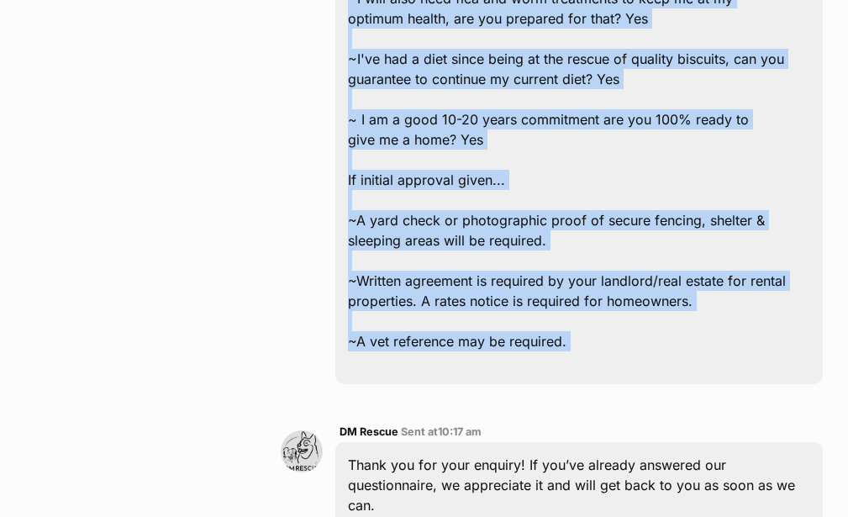
drag, startPoint x: 350, startPoint y: 255, endPoint x: 615, endPoint y: 366, distance: 286.9
copy div "~Current pets? Details: Nil ~Children? Details: nil ~Rent or own your home? Own…"
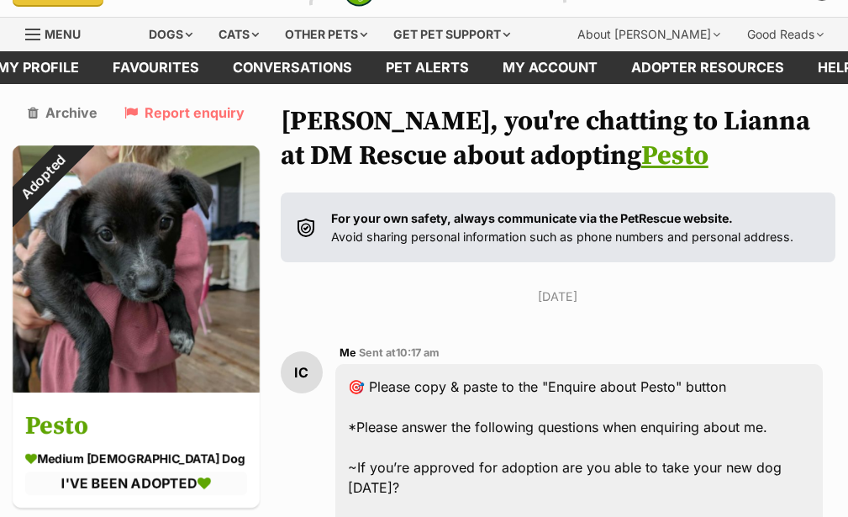
scroll to position [0, 0]
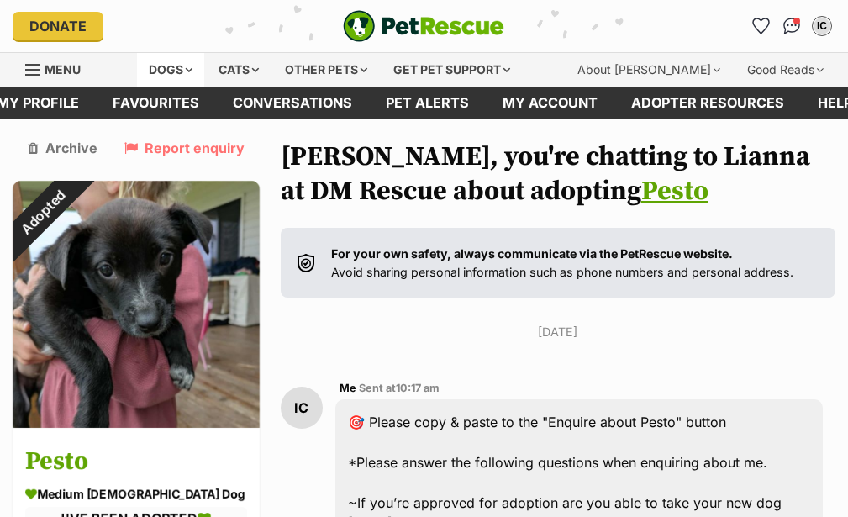
click at [171, 68] on div "Dogs" at bounding box center [170, 70] width 67 height 34
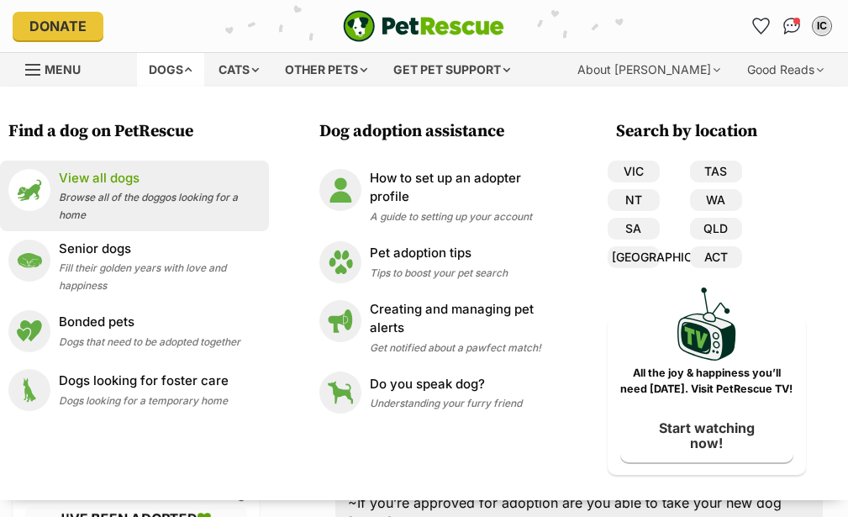
click at [137, 176] on p "View all dogs" at bounding box center [160, 178] width 202 height 19
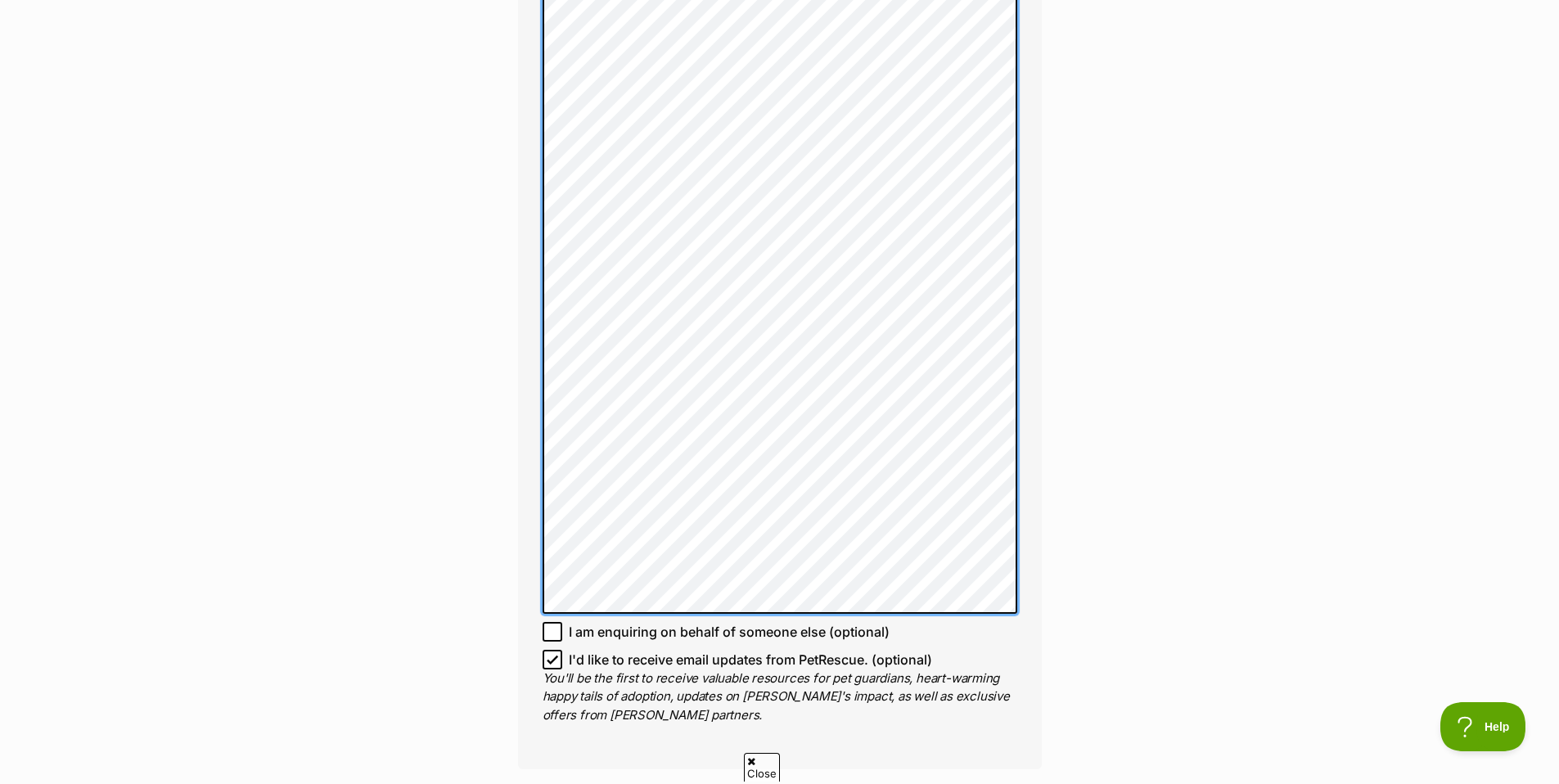
scroll to position [1383, 0]
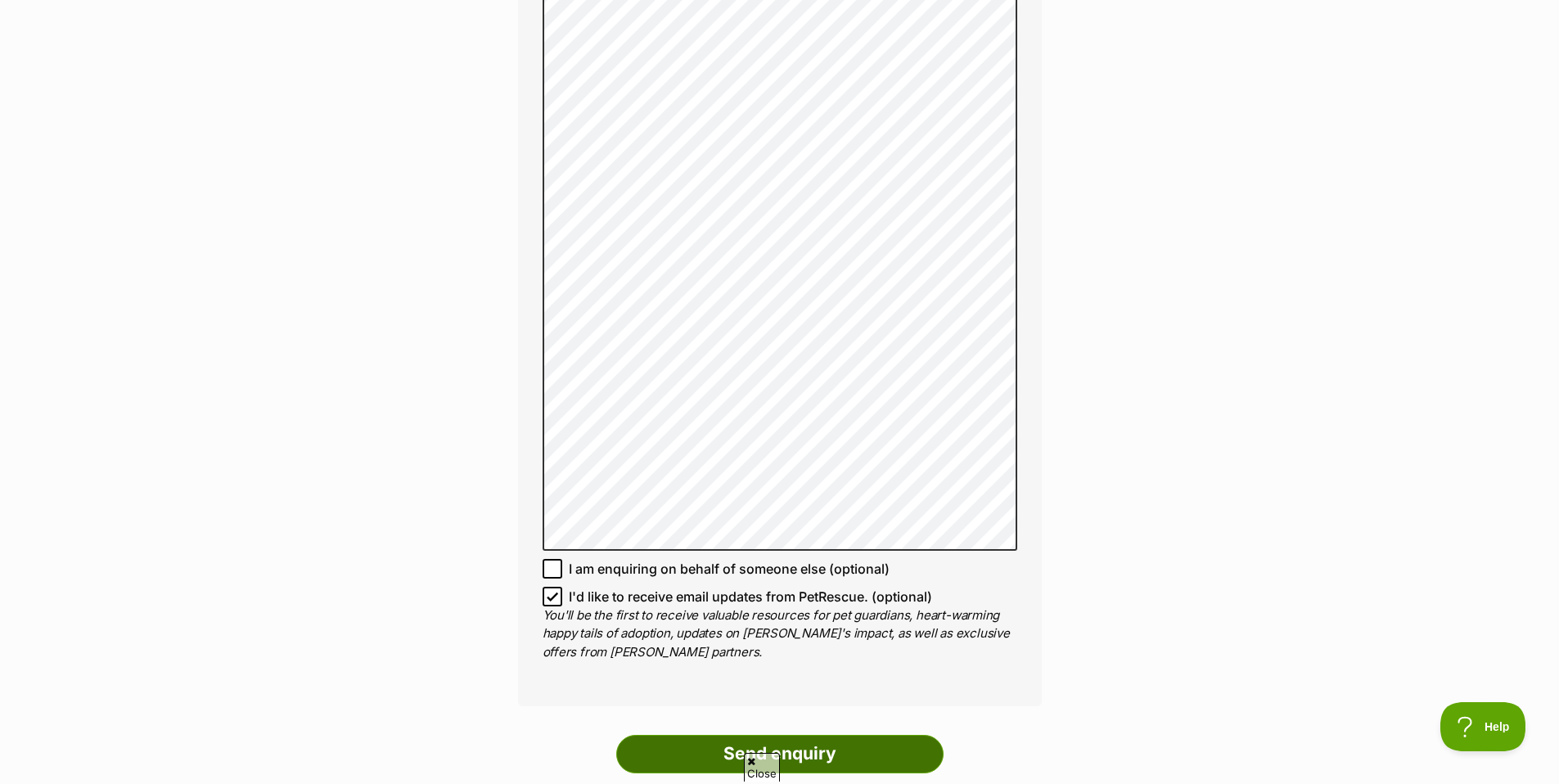
click at [737, 734] on input "Send enquiry" at bounding box center [780, 753] width 327 height 38
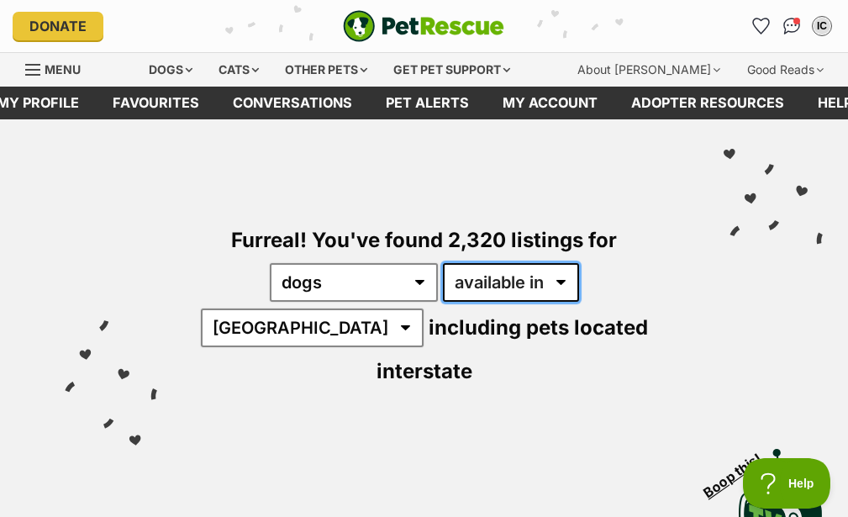
select select "disabled"
click at [443, 263] on select "available in located in" at bounding box center [511, 282] width 136 height 39
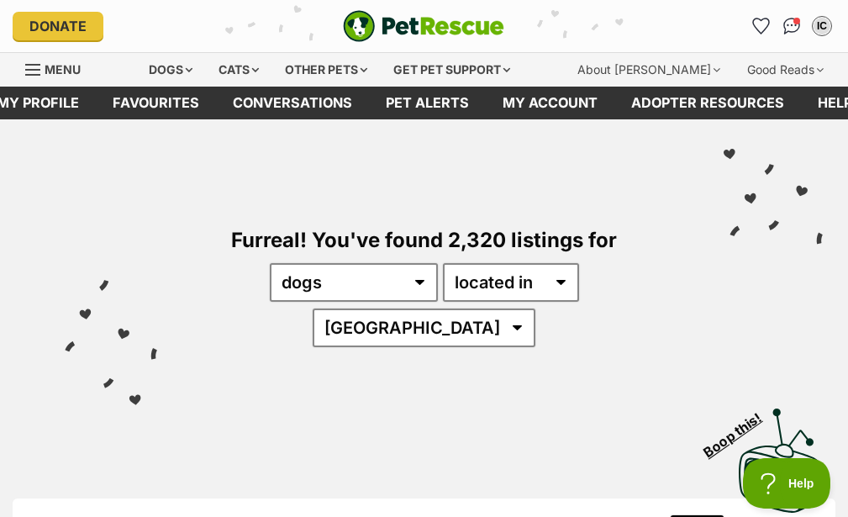
select select "[GEOGRAPHIC_DATA]"
click at [522, 308] on select "Australia ACT NSW QLD SA TAS VIC WA" at bounding box center [423, 327] width 223 height 39
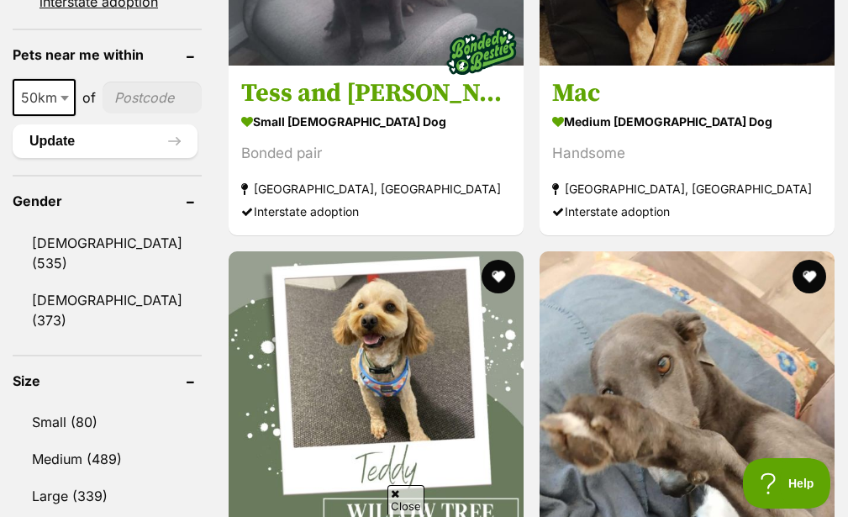
scroll to position [1310, 0]
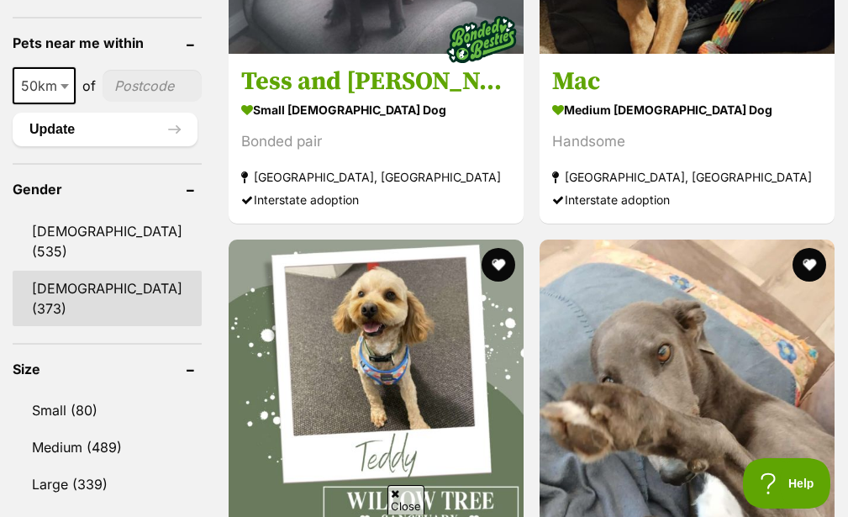
click at [60, 270] on link "[DEMOGRAPHIC_DATA] (373)" at bounding box center [107, 297] width 189 height 55
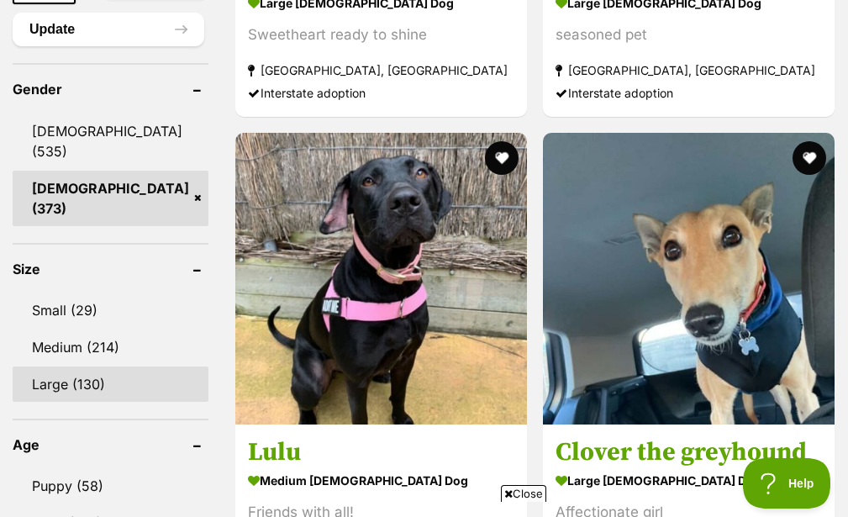
scroll to position [1411, 0]
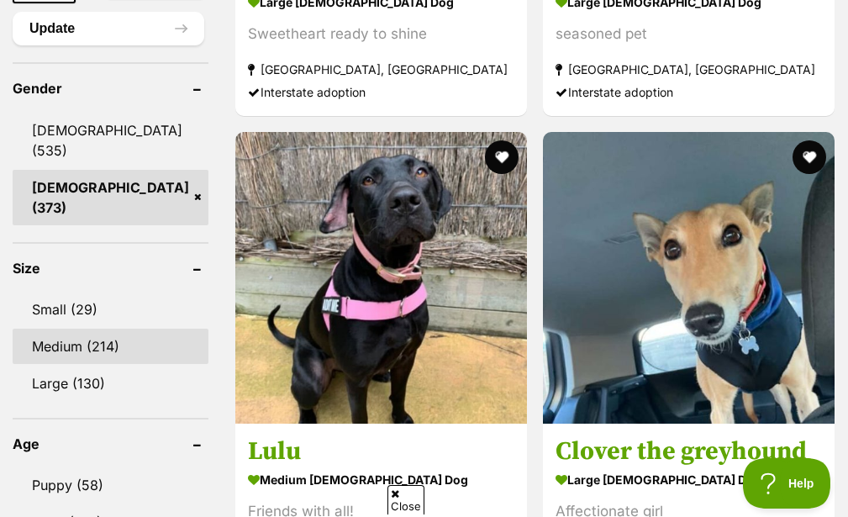
click at [60, 328] on link "Medium (214)" at bounding box center [111, 345] width 196 height 35
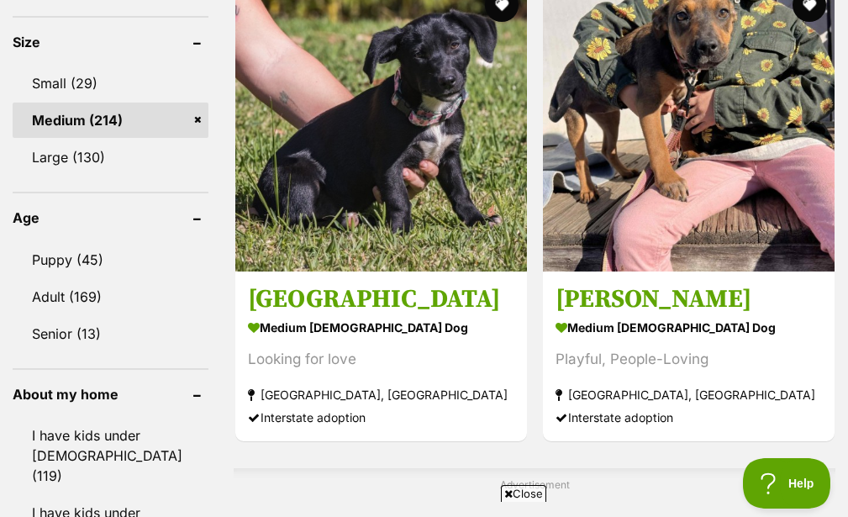
scroll to position [1714, 0]
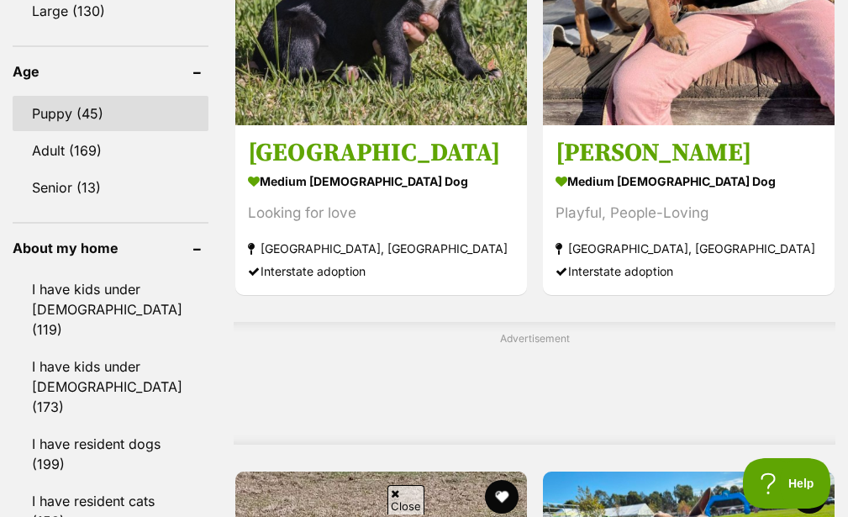
click at [43, 96] on link "Puppy (45)" at bounding box center [111, 113] width 196 height 35
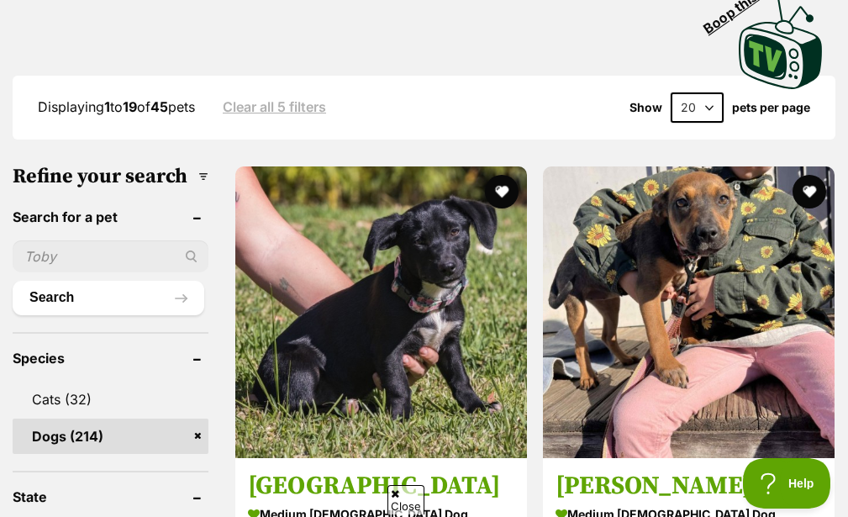
scroll to position [504, 0]
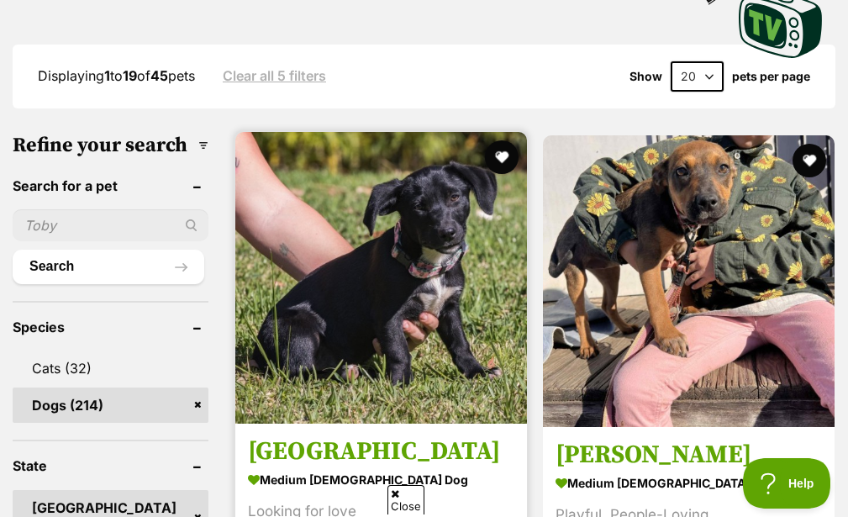
click at [307, 195] on img at bounding box center [380, 277] width 291 height 291
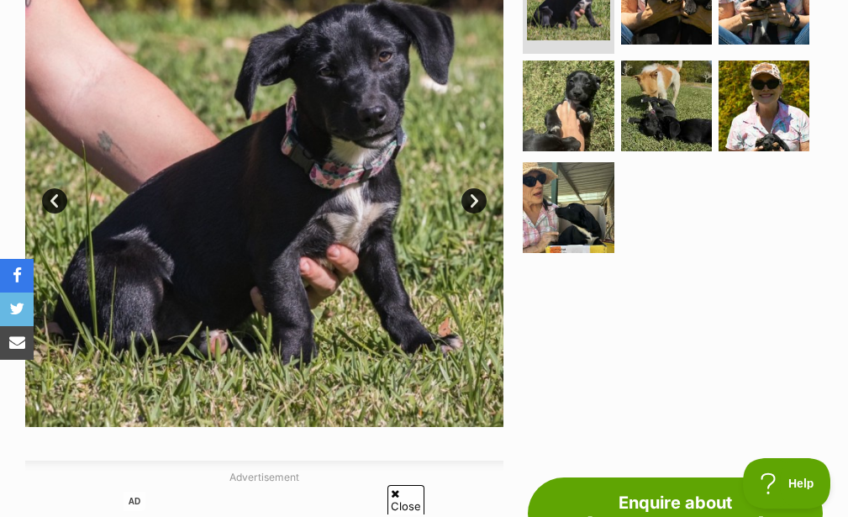
scroll to position [302, 0]
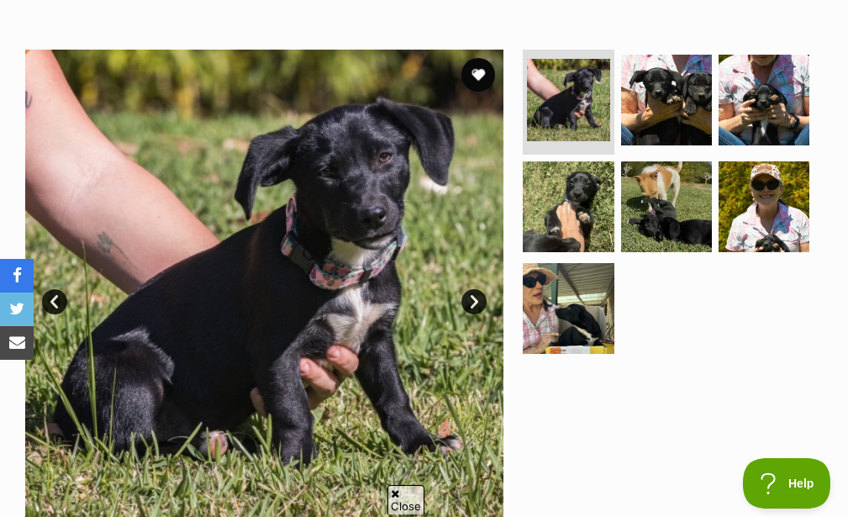
click at [472, 301] on link "Next" at bounding box center [473, 301] width 25 height 25
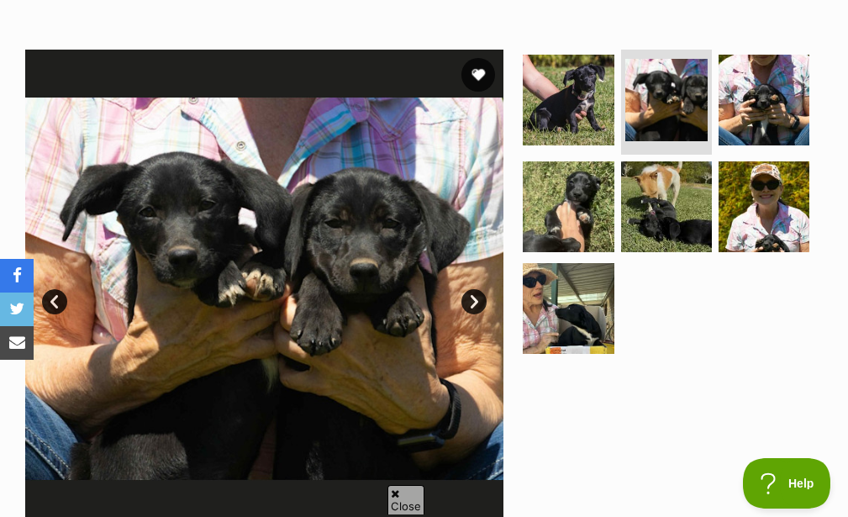
click at [472, 301] on link "Next" at bounding box center [473, 301] width 25 height 25
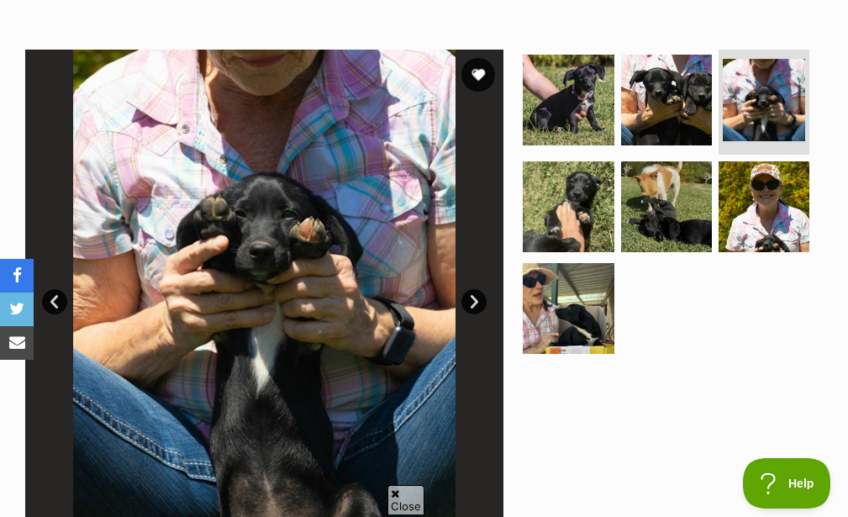
click at [472, 301] on link "Next" at bounding box center [473, 301] width 25 height 25
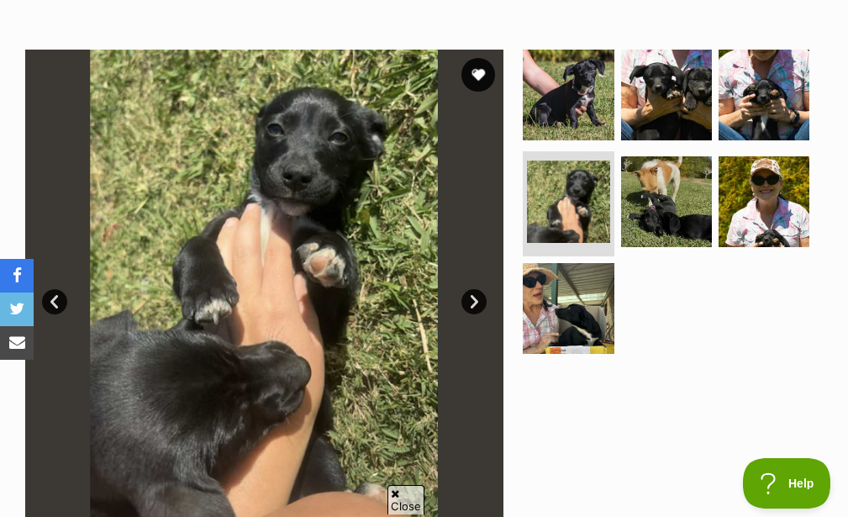
click at [472, 301] on link "Next" at bounding box center [473, 301] width 25 height 25
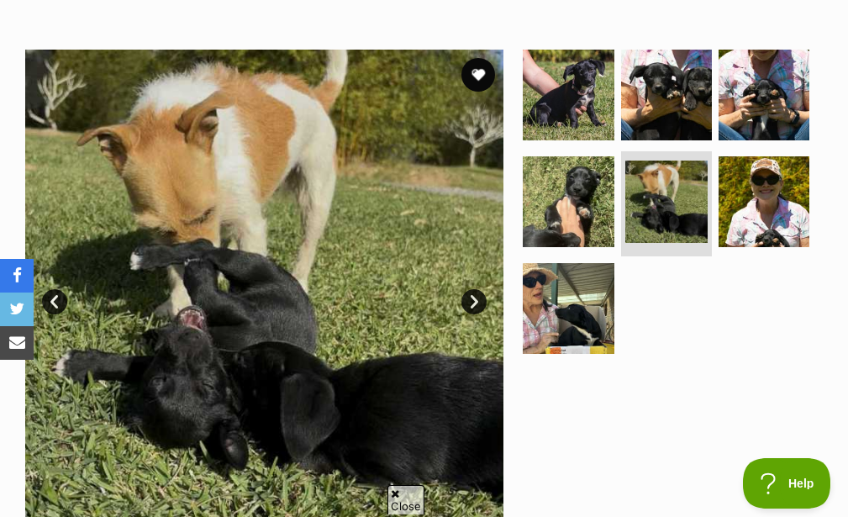
click at [472, 301] on link "Next" at bounding box center [473, 301] width 25 height 25
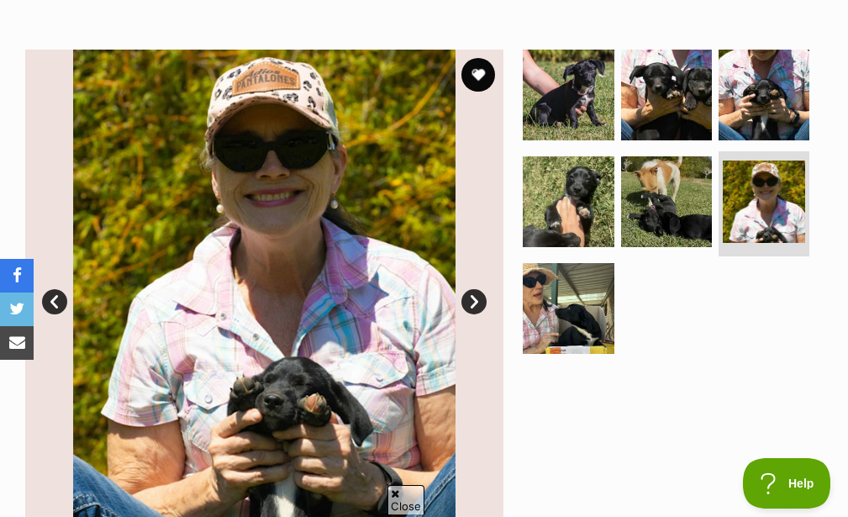
click at [472, 301] on link "Next" at bounding box center [473, 301] width 25 height 25
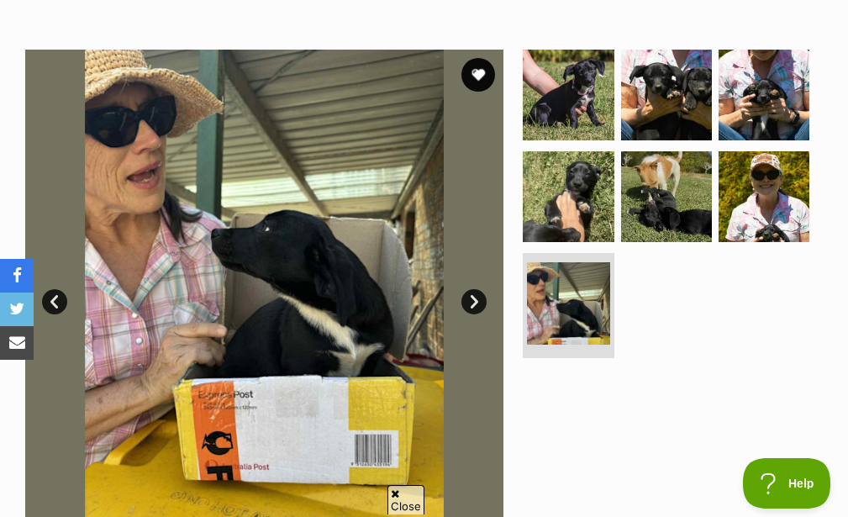
click at [472, 301] on link "Next" at bounding box center [473, 301] width 25 height 25
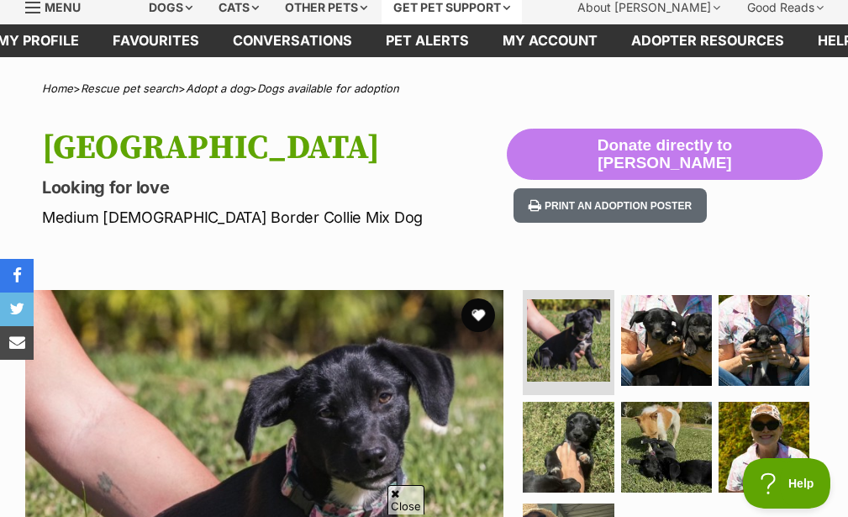
scroll to position [0, 0]
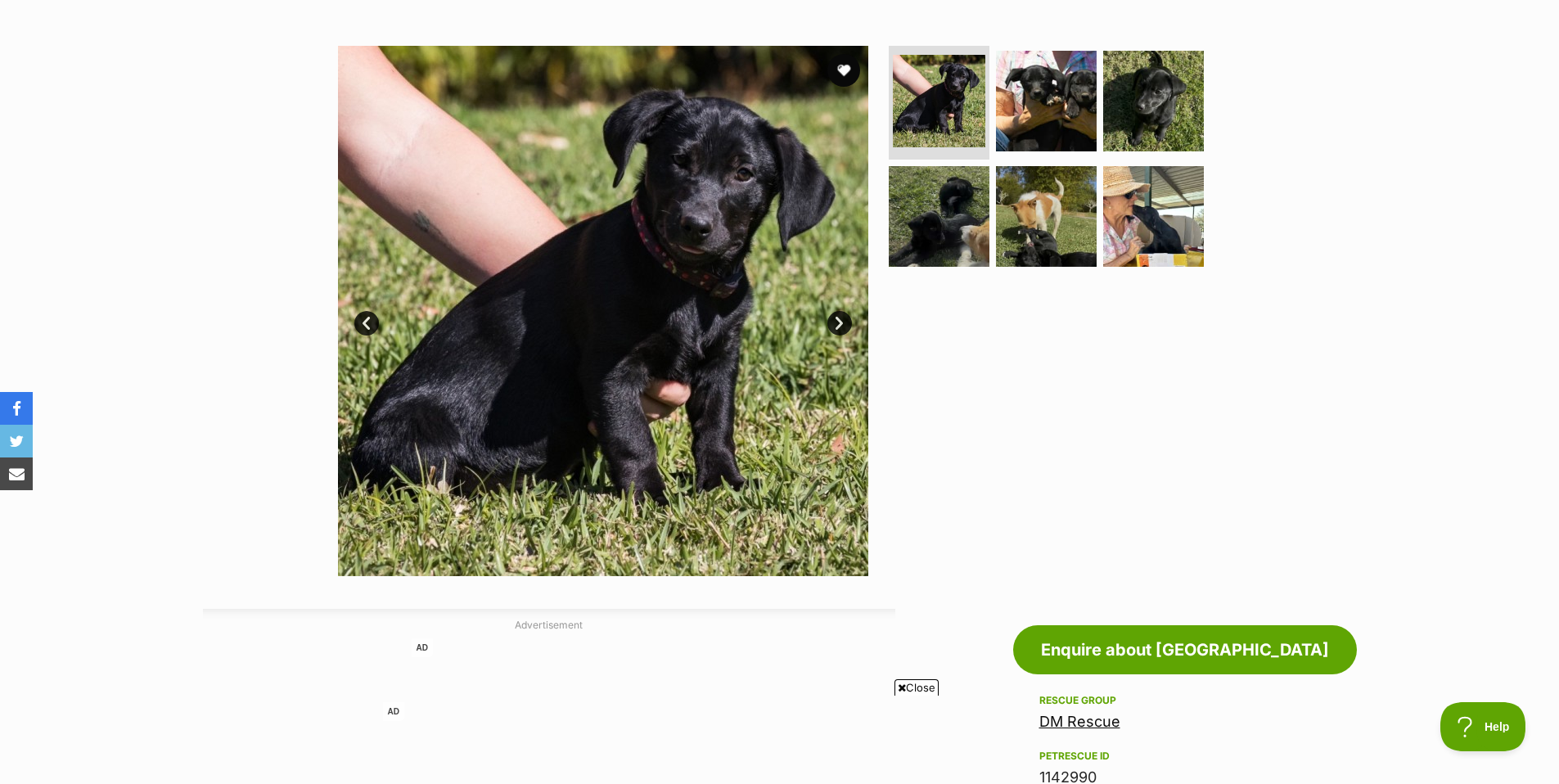
click at [841, 324] on link "Next" at bounding box center [839, 322] width 24 height 24
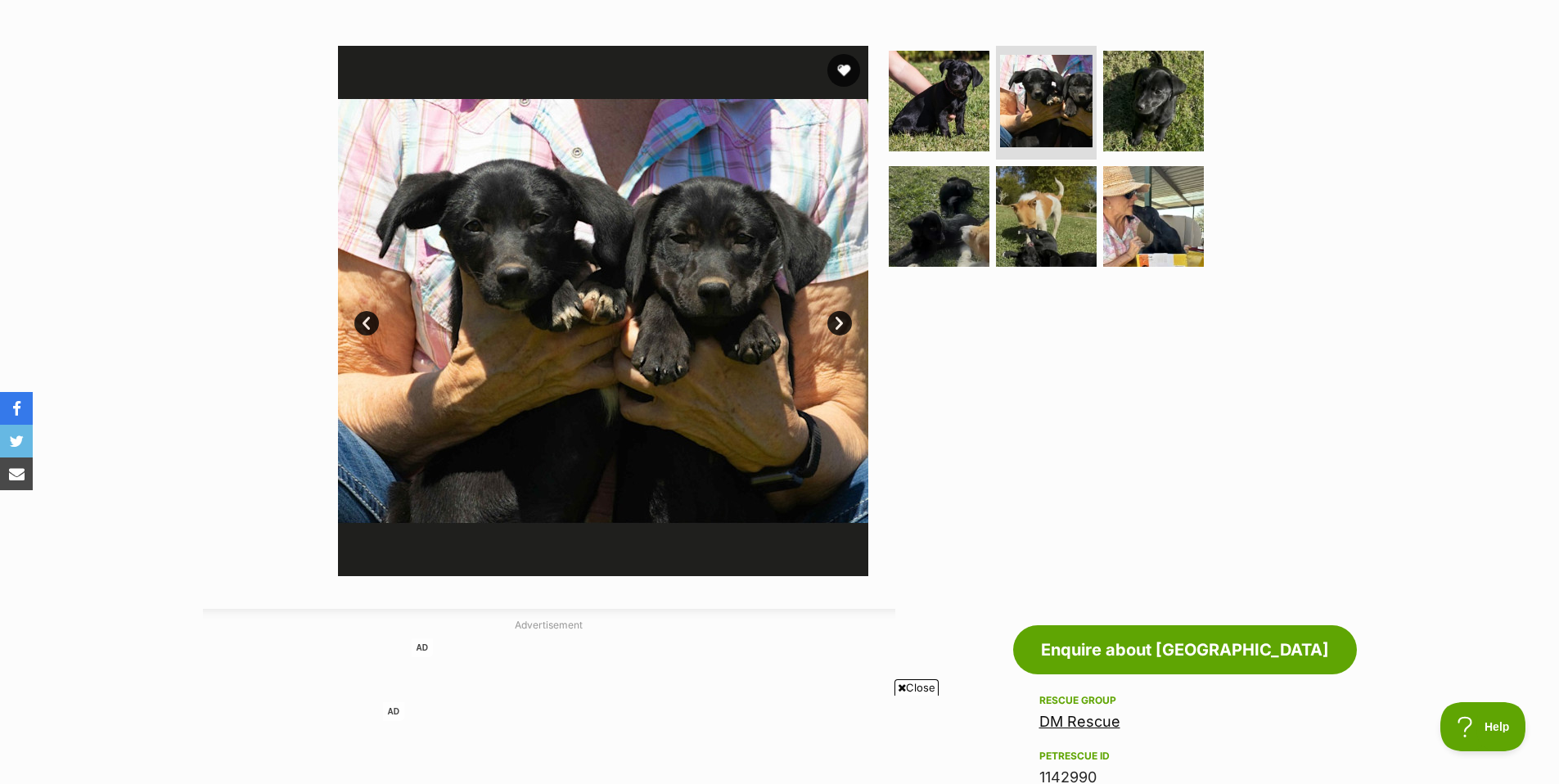
click at [841, 324] on link "Next" at bounding box center [839, 322] width 24 height 24
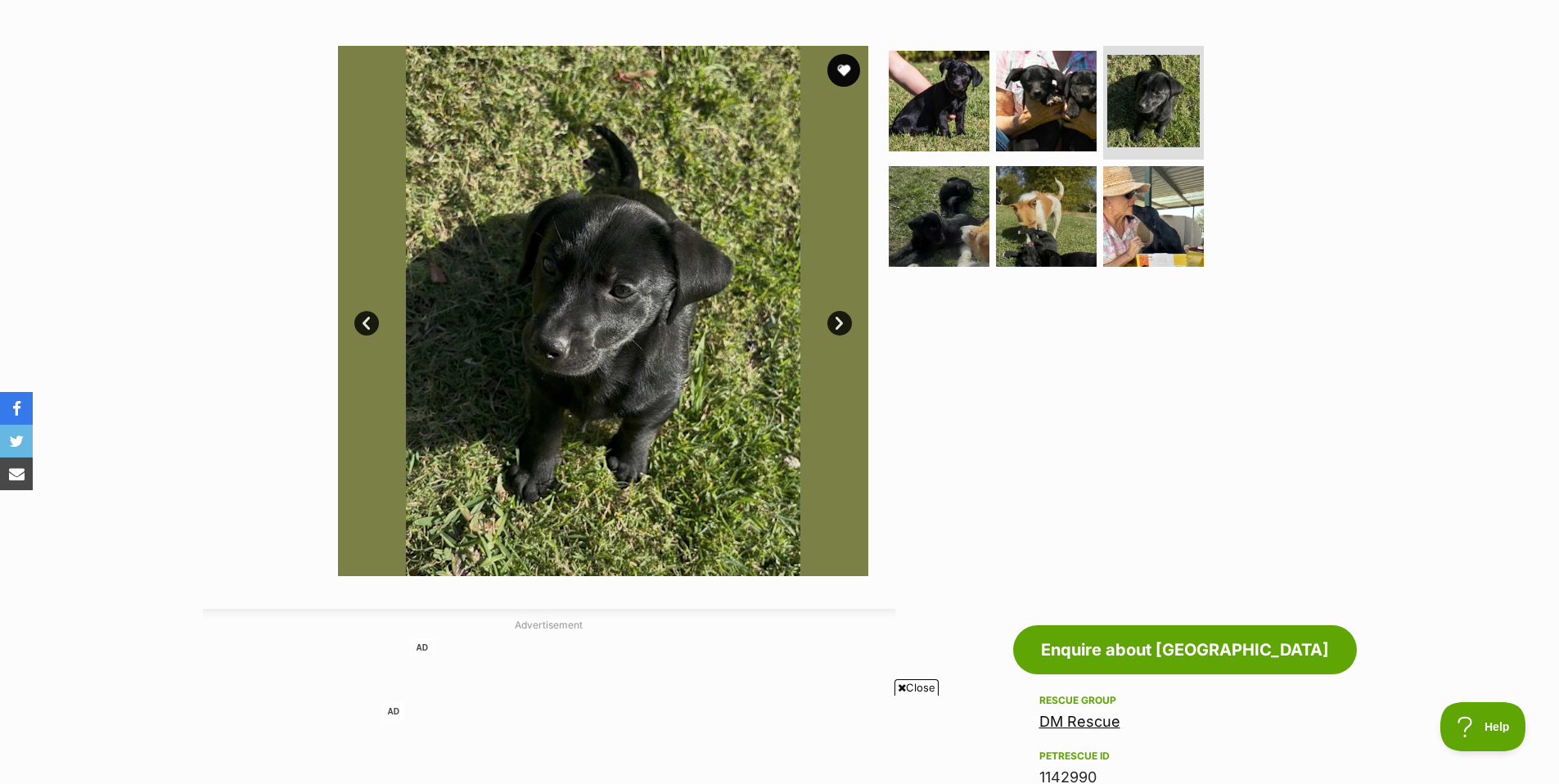
click at [841, 324] on link "Next" at bounding box center [839, 322] width 24 height 24
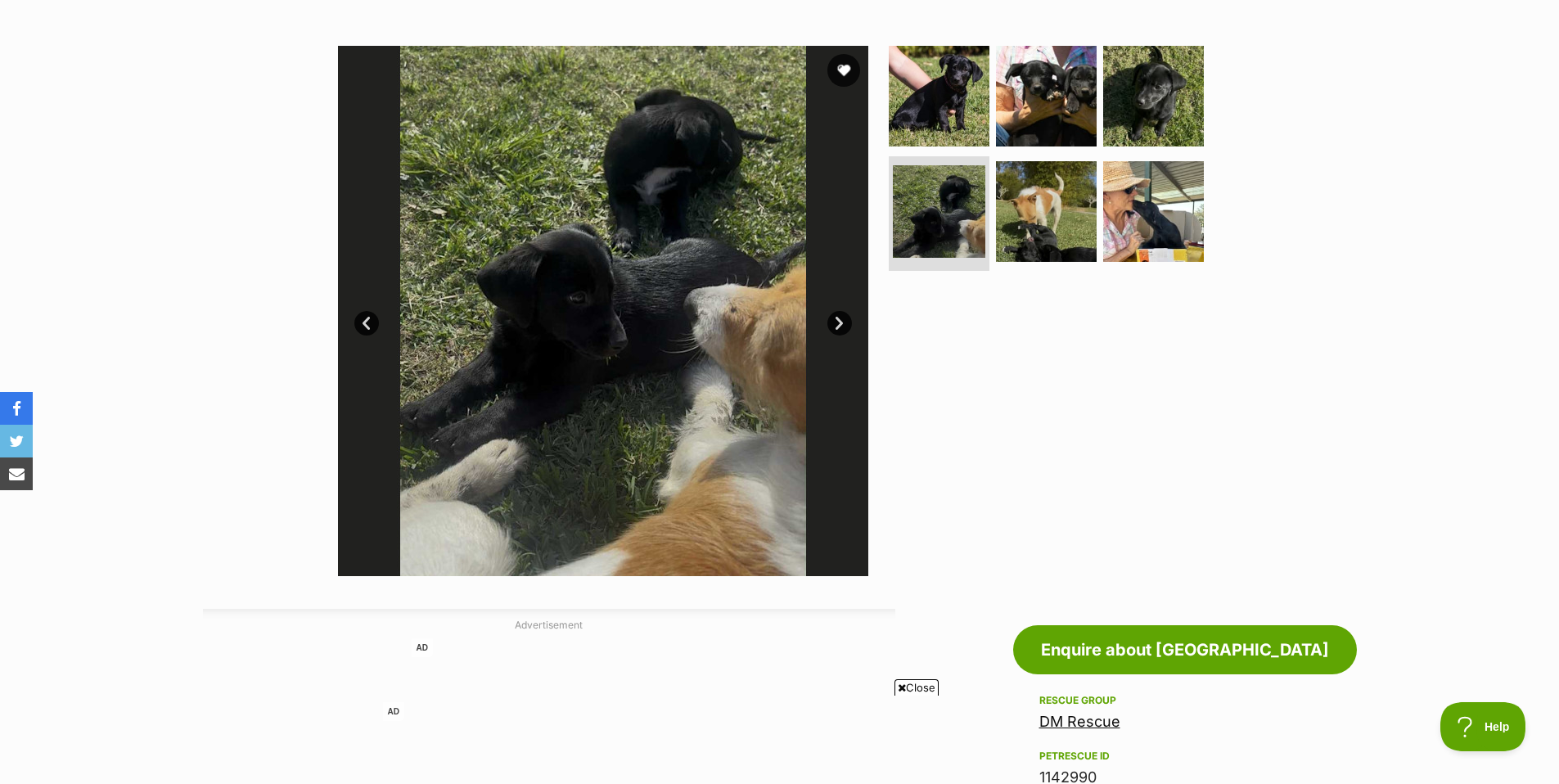
click at [841, 324] on link "Next" at bounding box center [839, 322] width 24 height 24
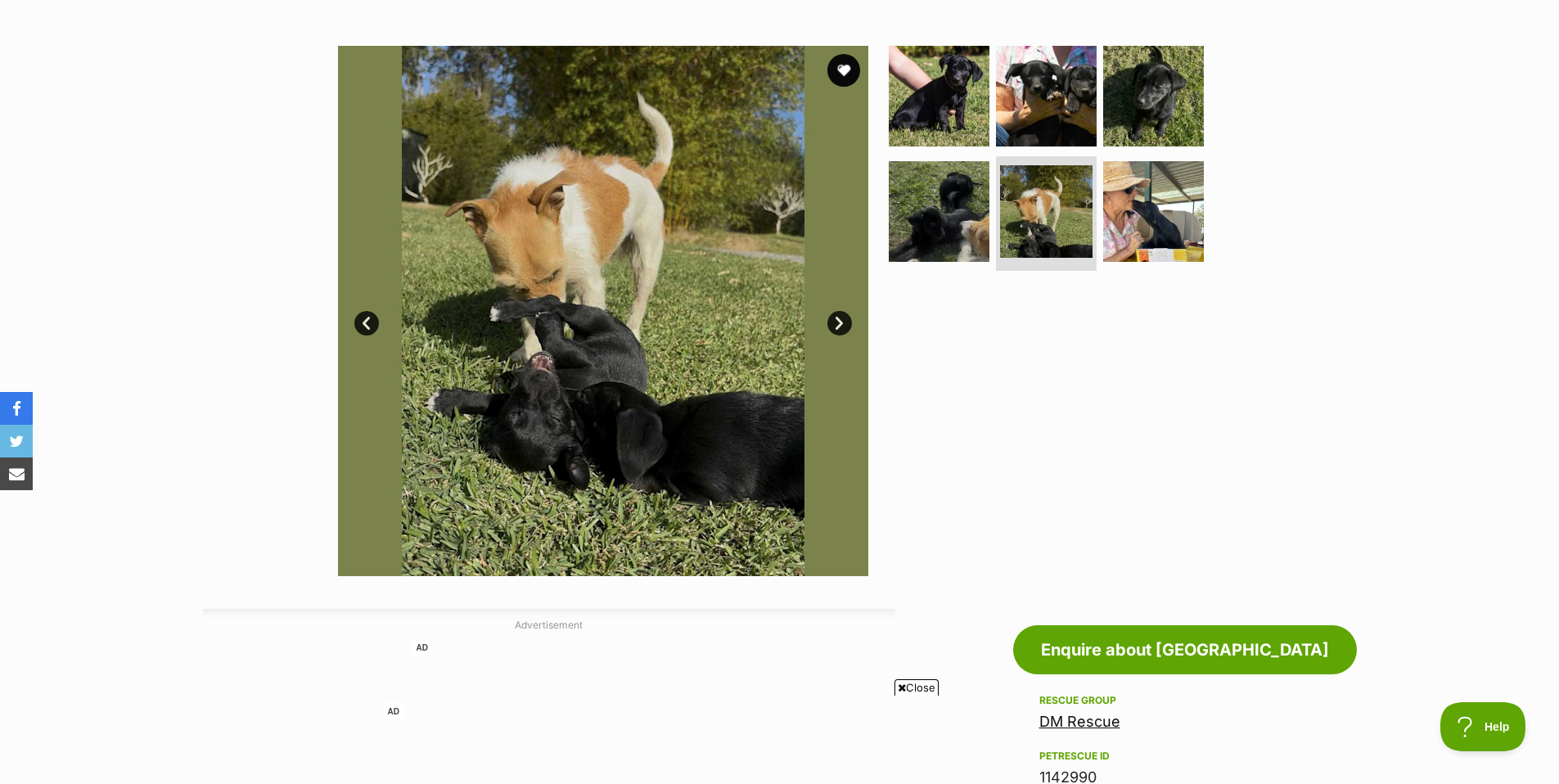
click at [841, 324] on link "Next" at bounding box center [839, 322] width 24 height 24
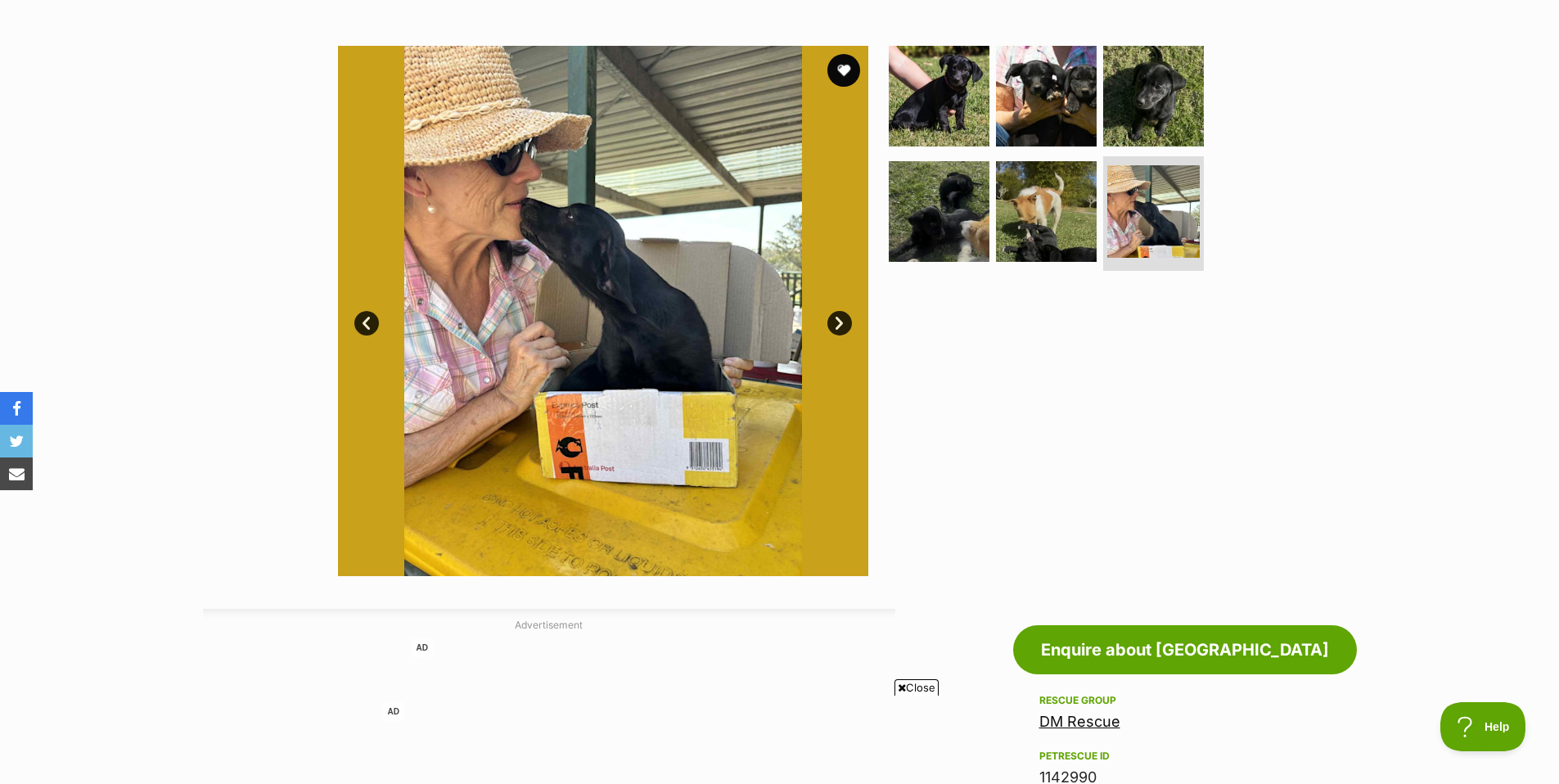
click at [841, 324] on link "Next" at bounding box center [839, 322] width 24 height 24
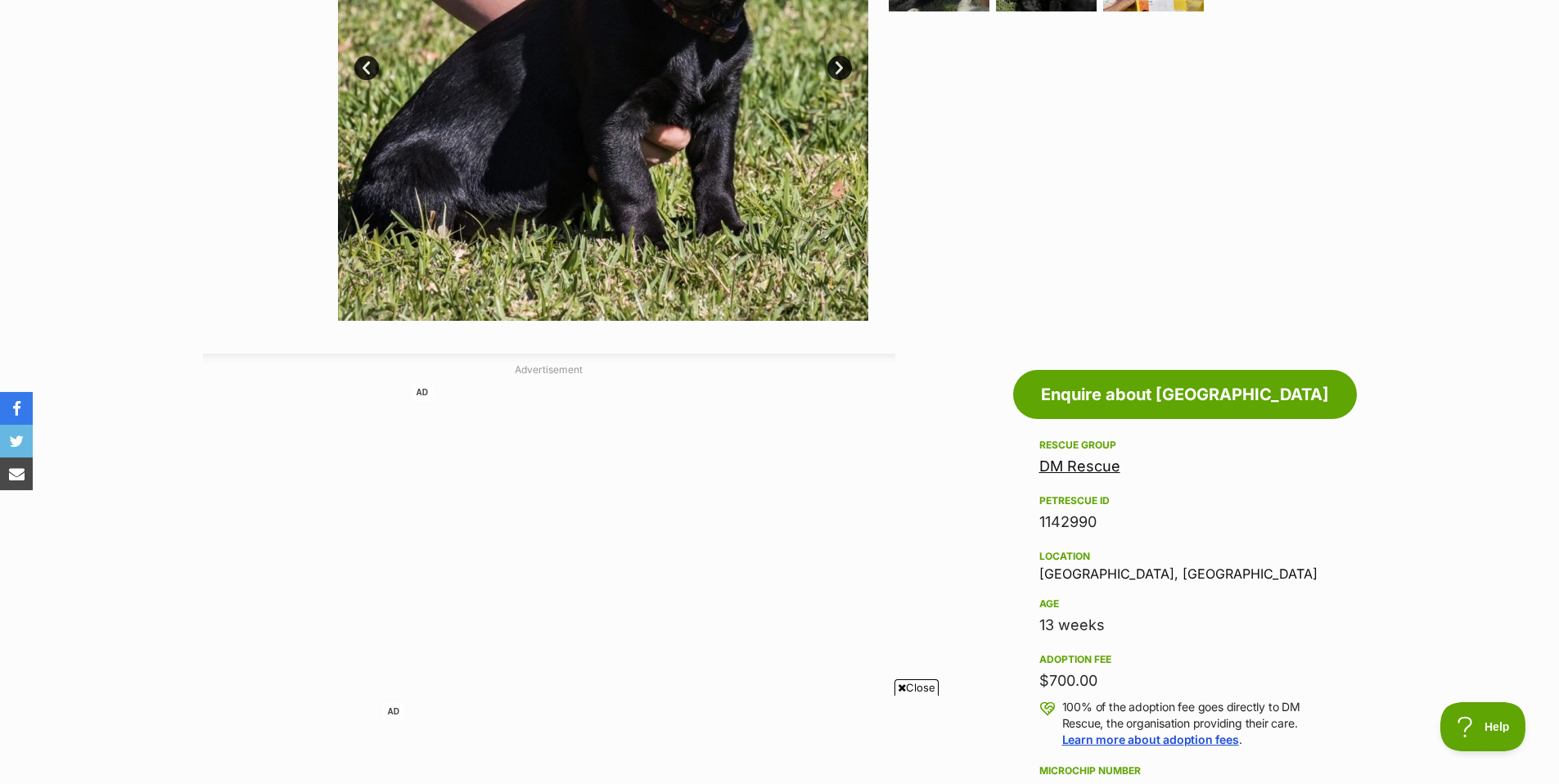
scroll to position [197, 0]
